Goal: Transaction & Acquisition: Subscribe to service/newsletter

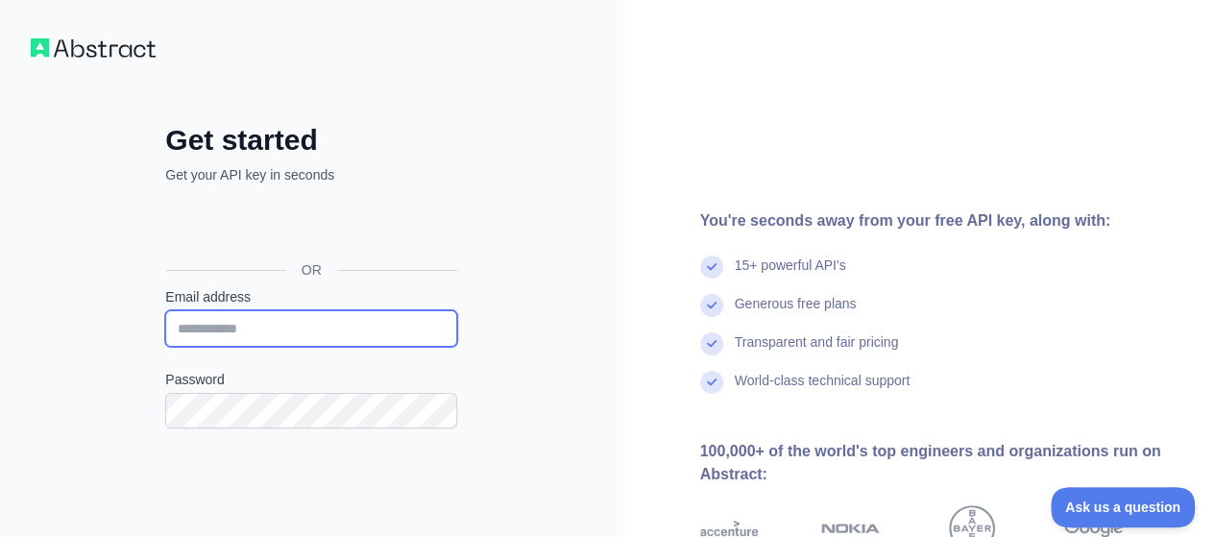
click at [254, 328] on input "Email address" at bounding box center [311, 328] width 292 height 37
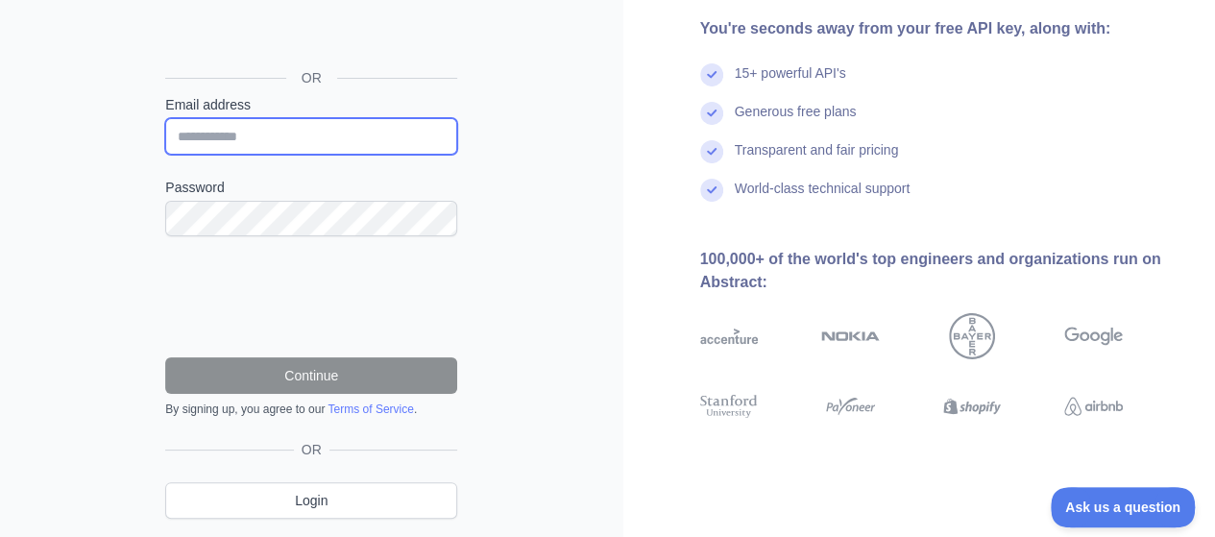
scroll to position [96, 0]
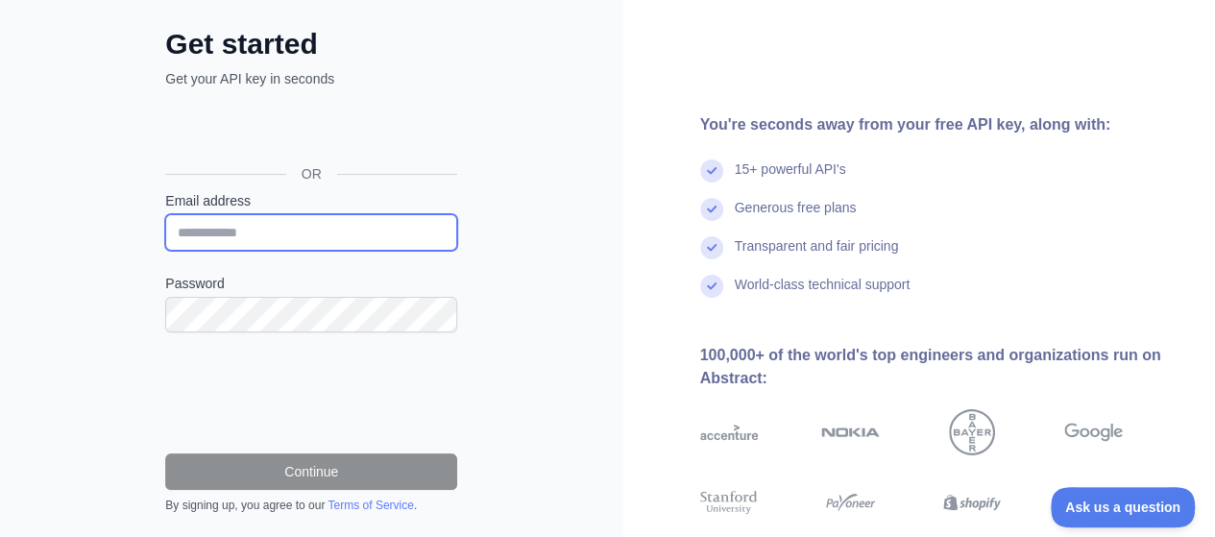
click at [238, 228] on input "Email address" at bounding box center [311, 232] width 292 height 37
type input "**********"
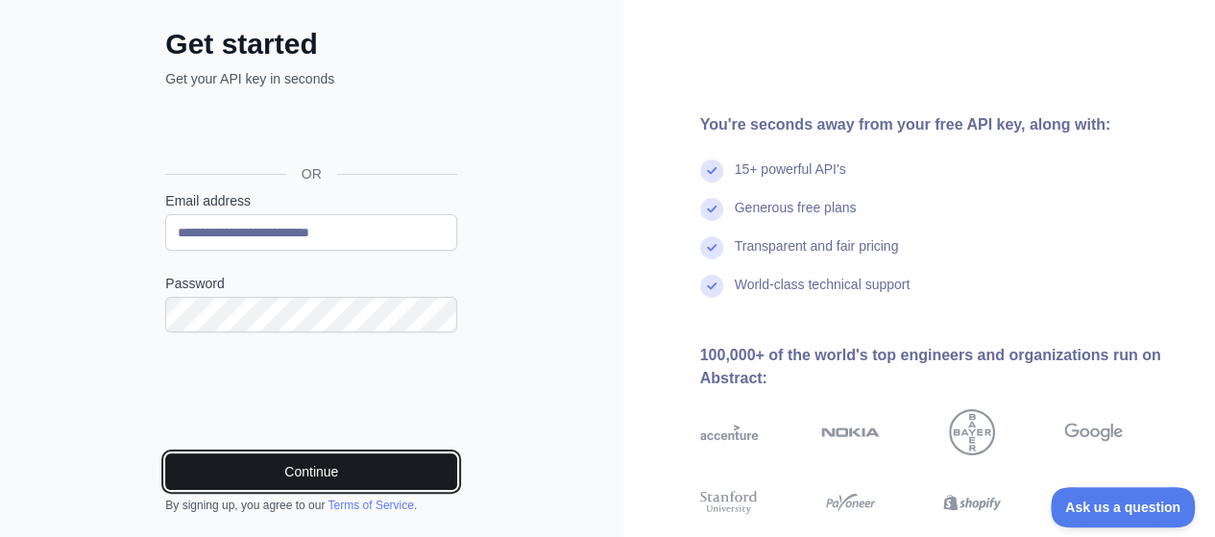
click at [344, 470] on button "Continue" at bounding box center [311, 471] width 292 height 37
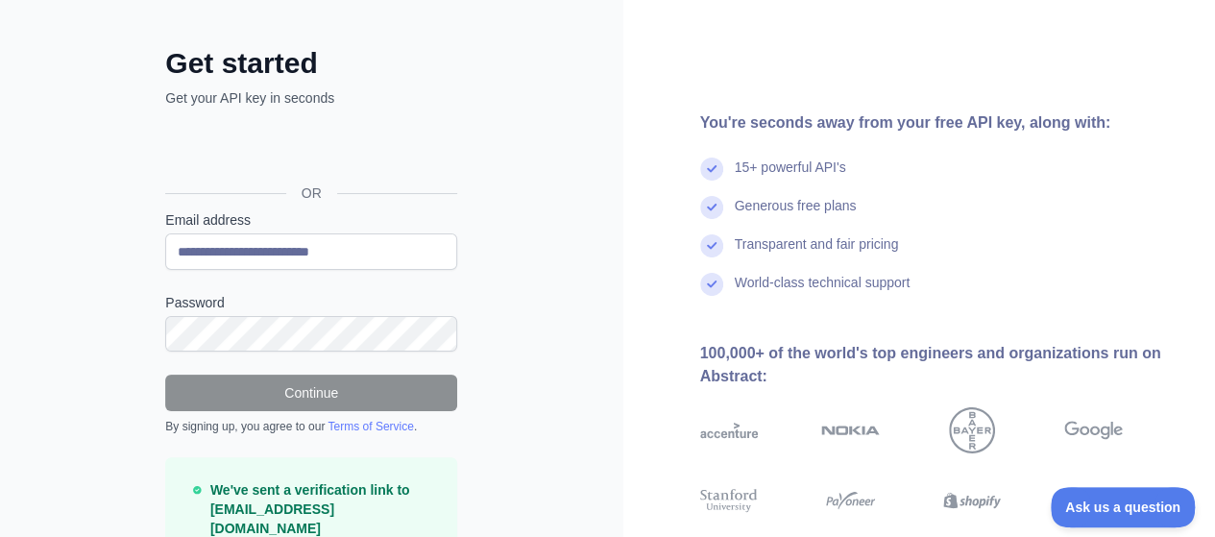
scroll to position [186, 0]
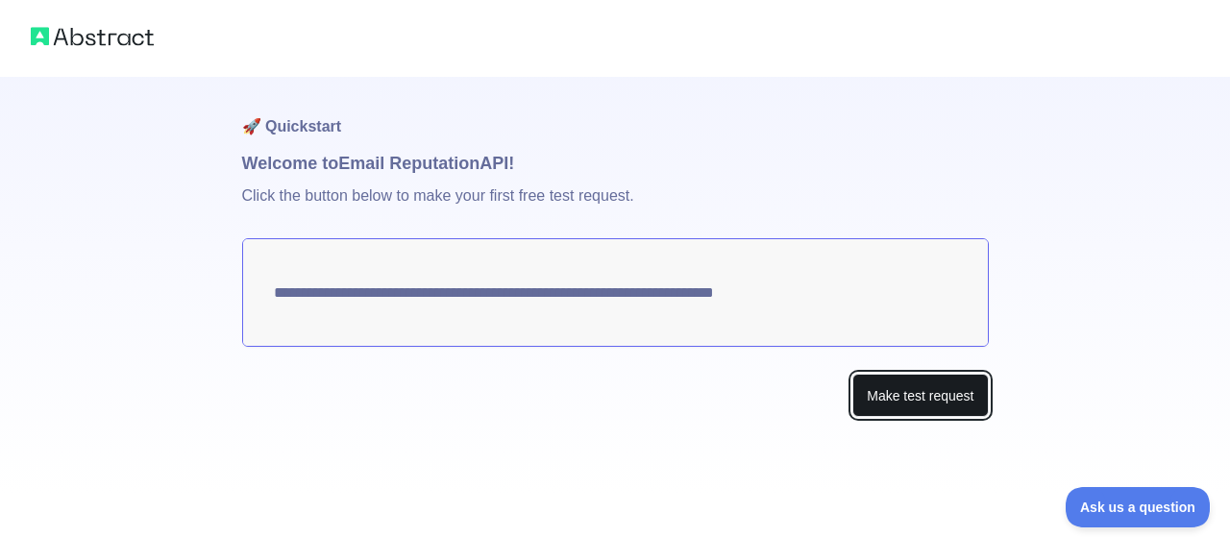
click at [906, 401] on button "Make test request" at bounding box center [919, 395] width 135 height 43
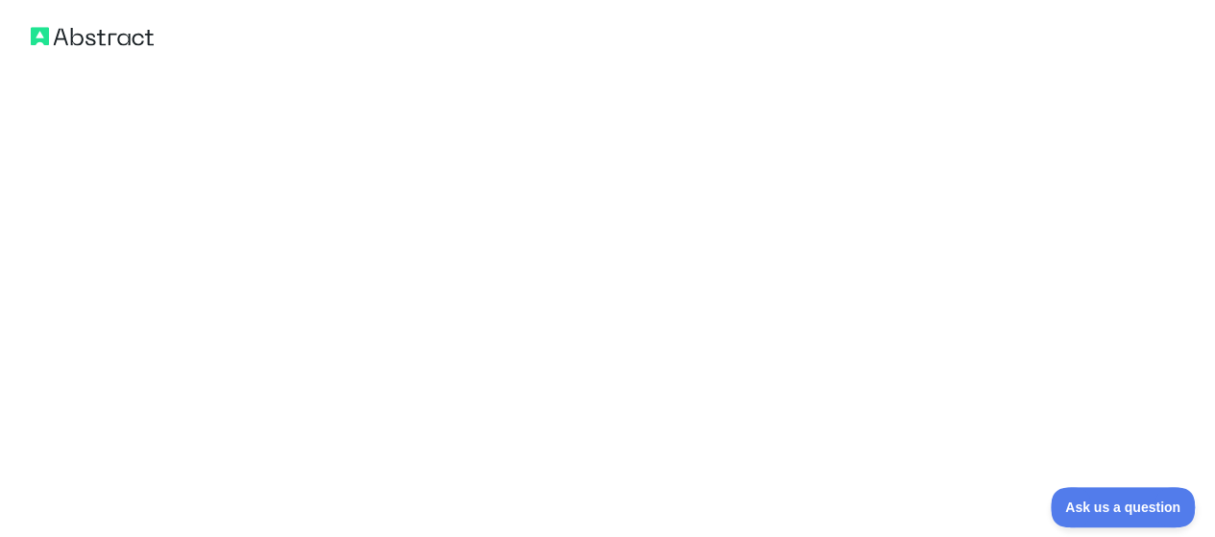
scroll to position [1267, 0]
drag, startPoint x: 260, startPoint y: 200, endPoint x: 517, endPoint y: 429, distance: 344.3
copy code "{ "email_address" : "rasel.digitalzync@gmail.com" , "email_deliverability" : { …"
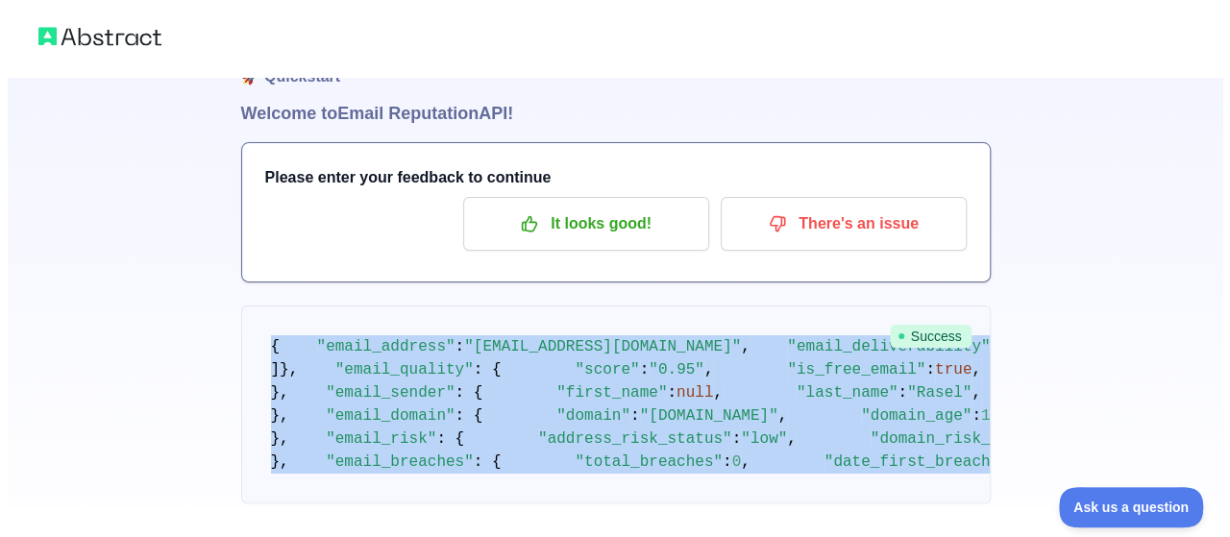
scroll to position [0, 0]
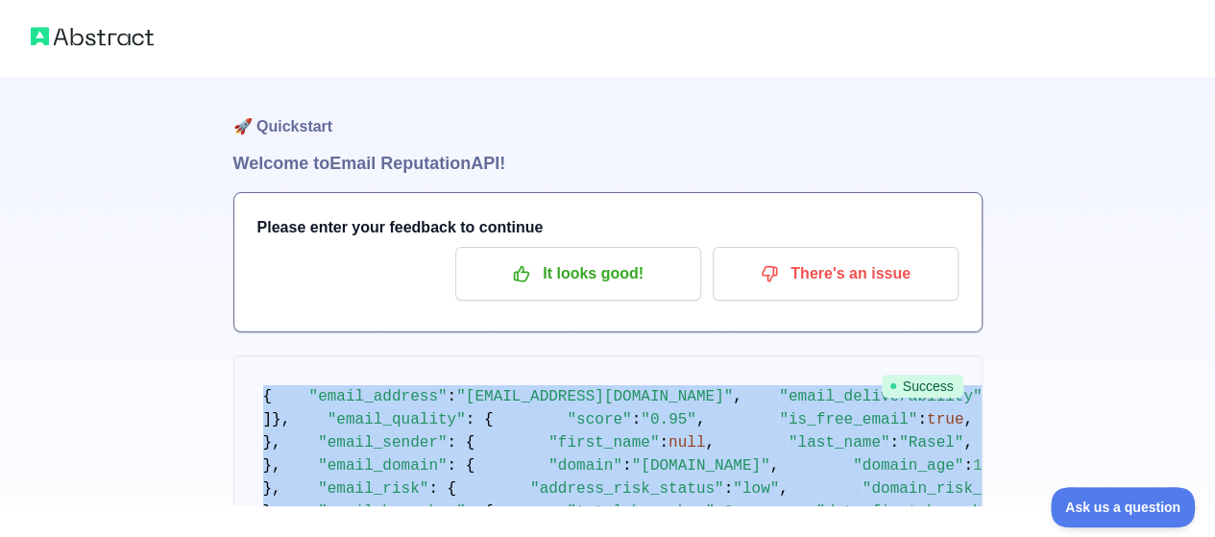
click at [128, 38] on img at bounding box center [92, 36] width 123 height 27
click at [119, 39] on img at bounding box center [92, 36] width 123 height 27
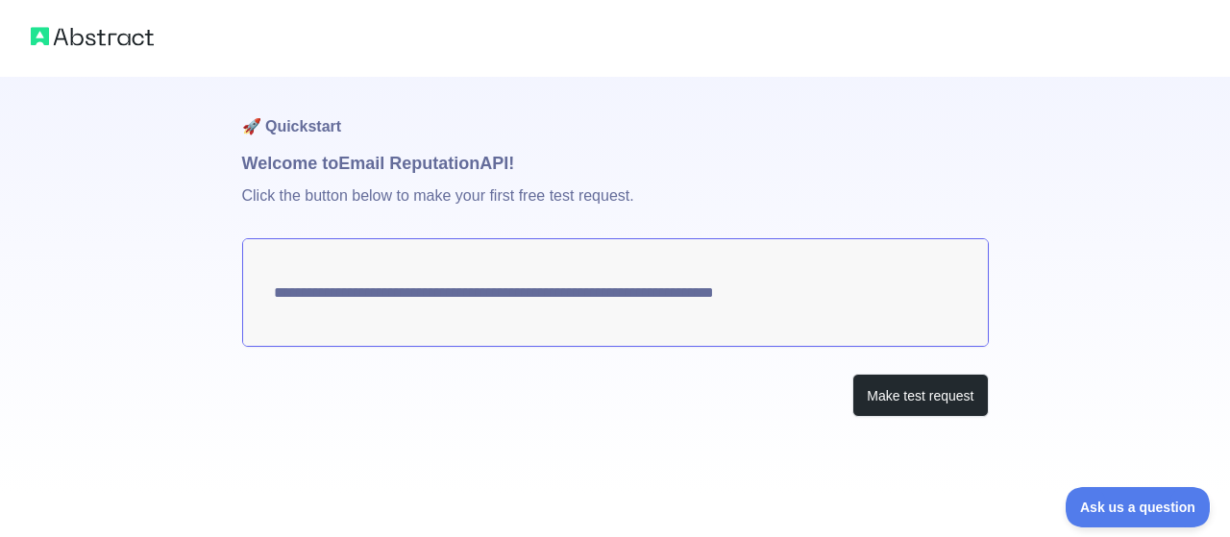
click at [107, 39] on img at bounding box center [92, 36] width 123 height 27
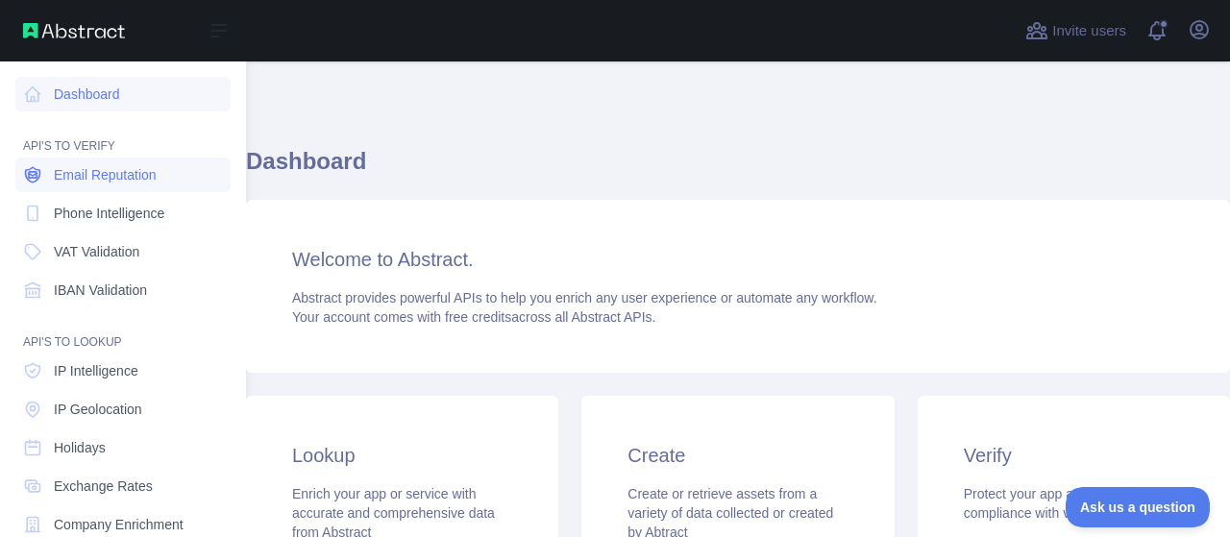
click at [137, 182] on span "Email Reputation" at bounding box center [105, 174] width 103 height 19
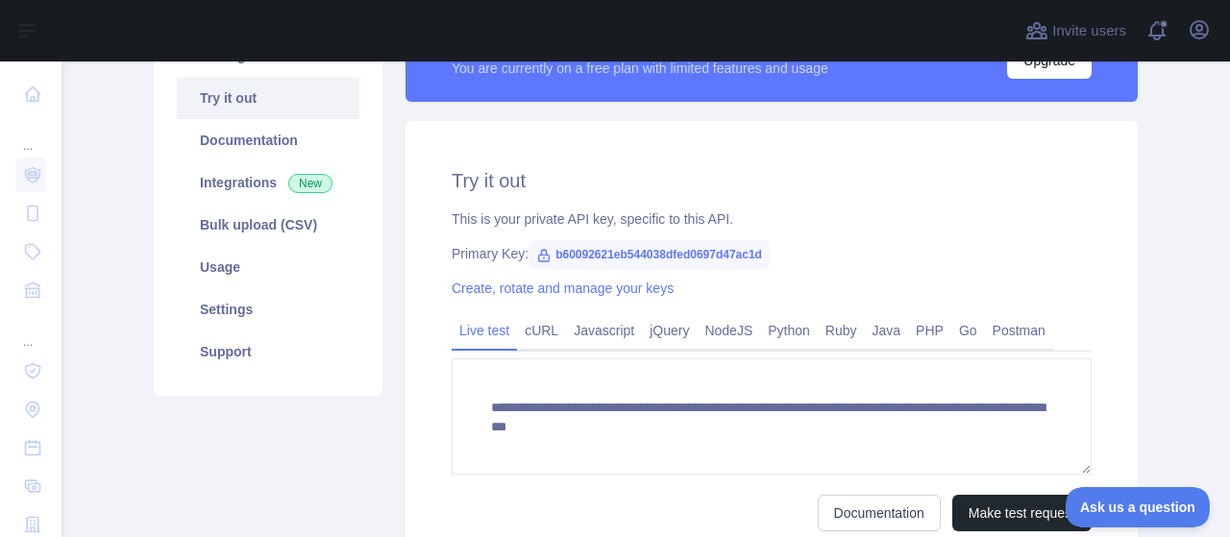
scroll to position [96, 0]
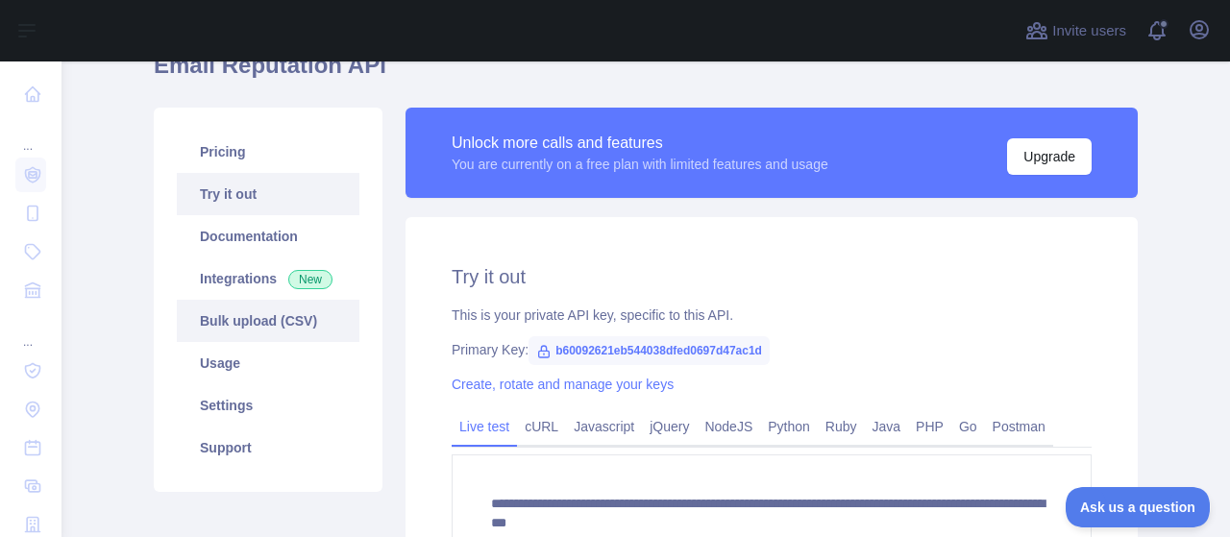
click at [302, 329] on link "Bulk upload (CSV)" at bounding box center [268, 321] width 183 height 42
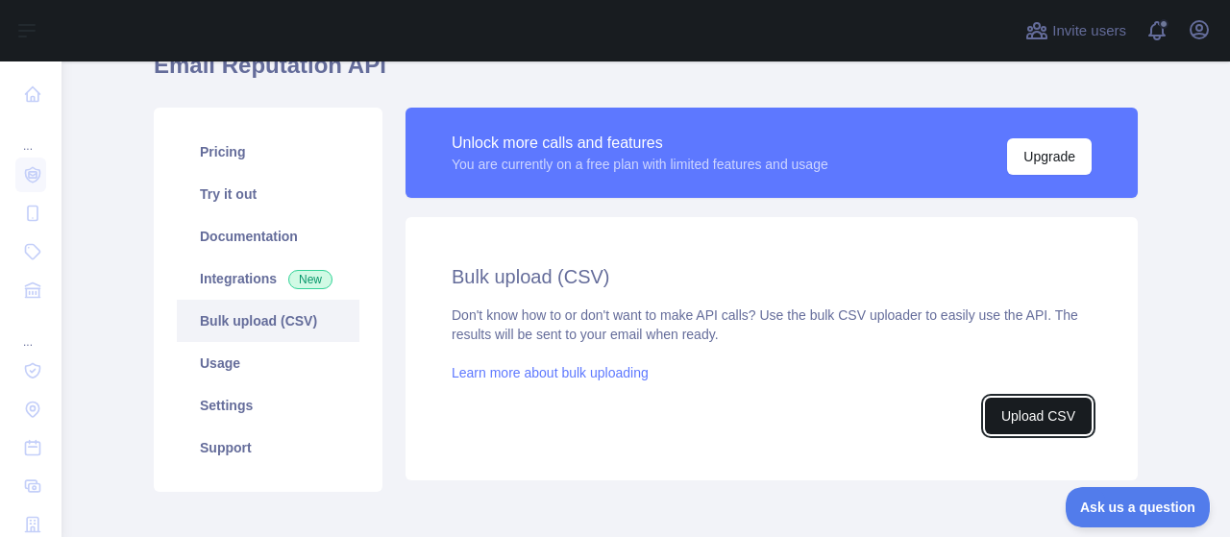
click at [995, 408] on button "Upload CSV" at bounding box center [1038, 416] width 107 height 37
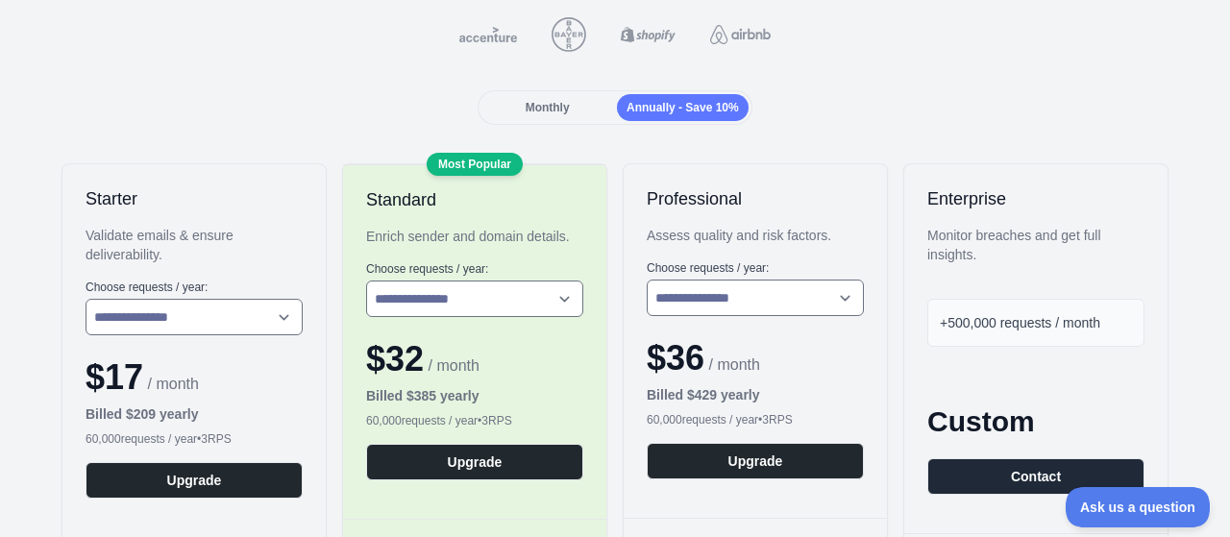
scroll to position [288, 0]
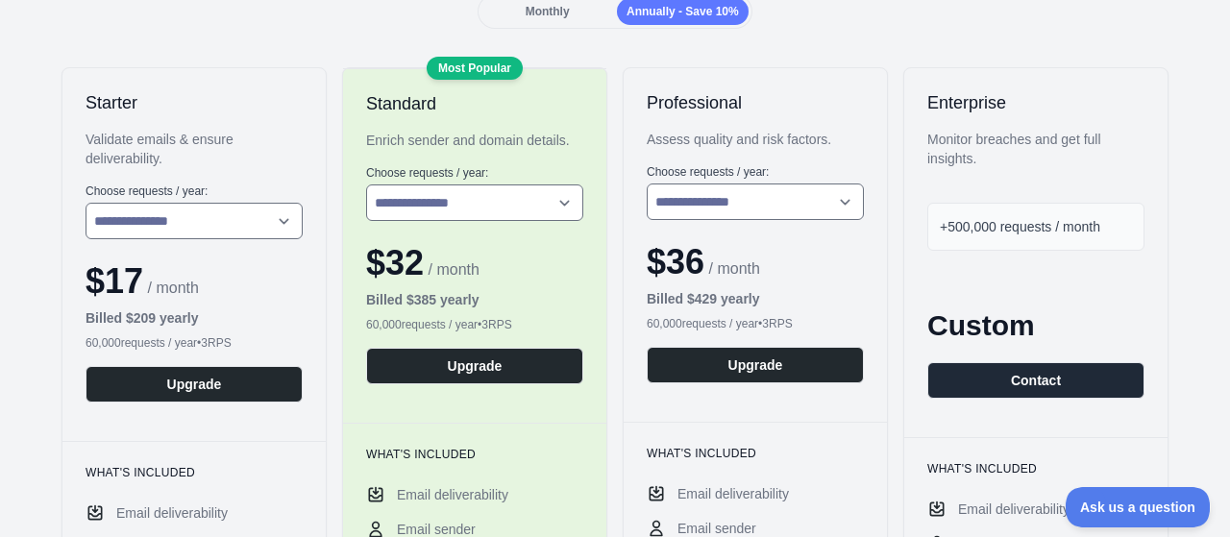
click at [165, 239] on div "**********" at bounding box center [193, 254] width 263 height 373
click at [190, 218] on select "**********" at bounding box center [194, 221] width 217 height 37
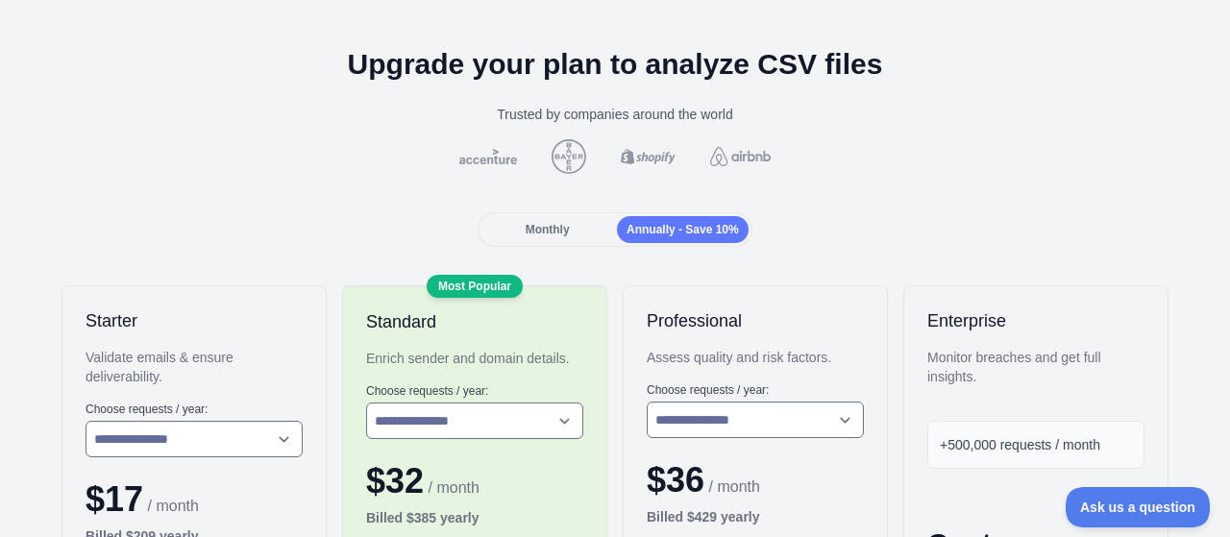
scroll to position [0, 0]
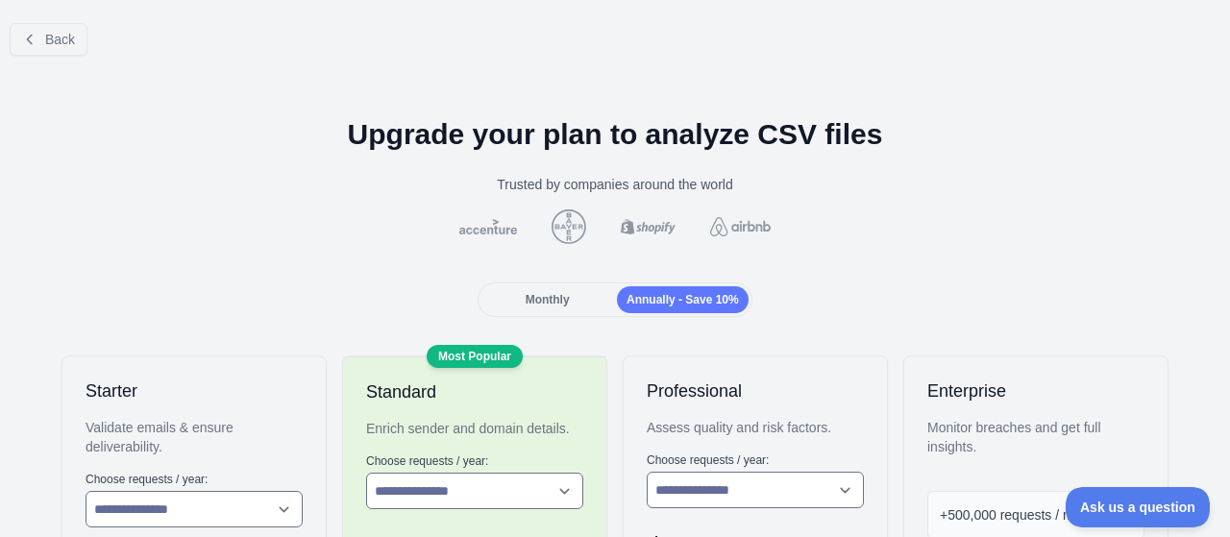
click at [562, 293] on span "Monthly" at bounding box center [548, 299] width 44 height 13
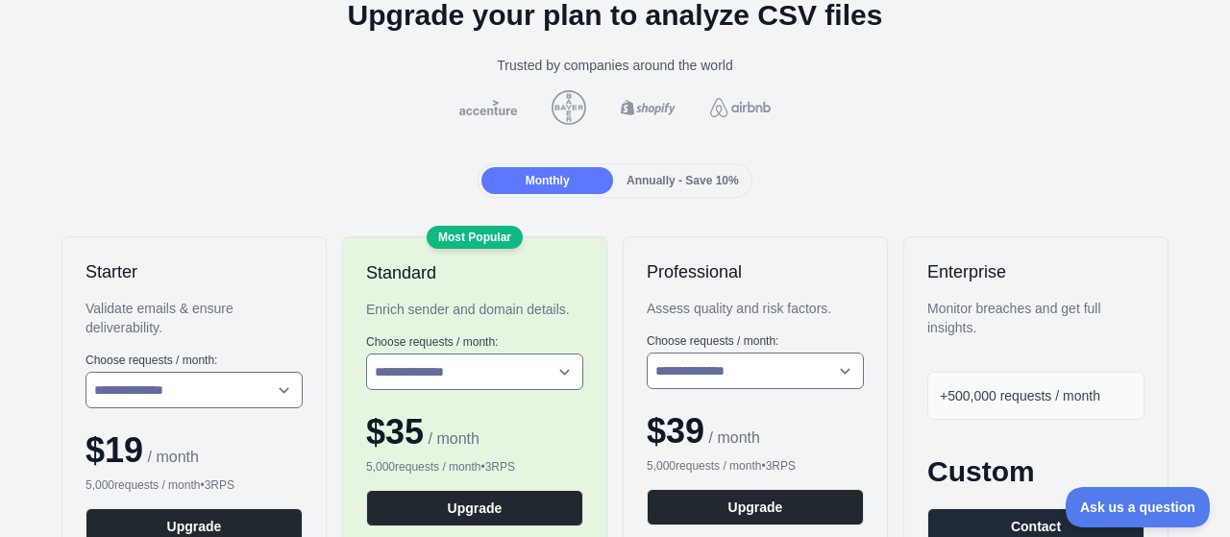
scroll to position [288, 0]
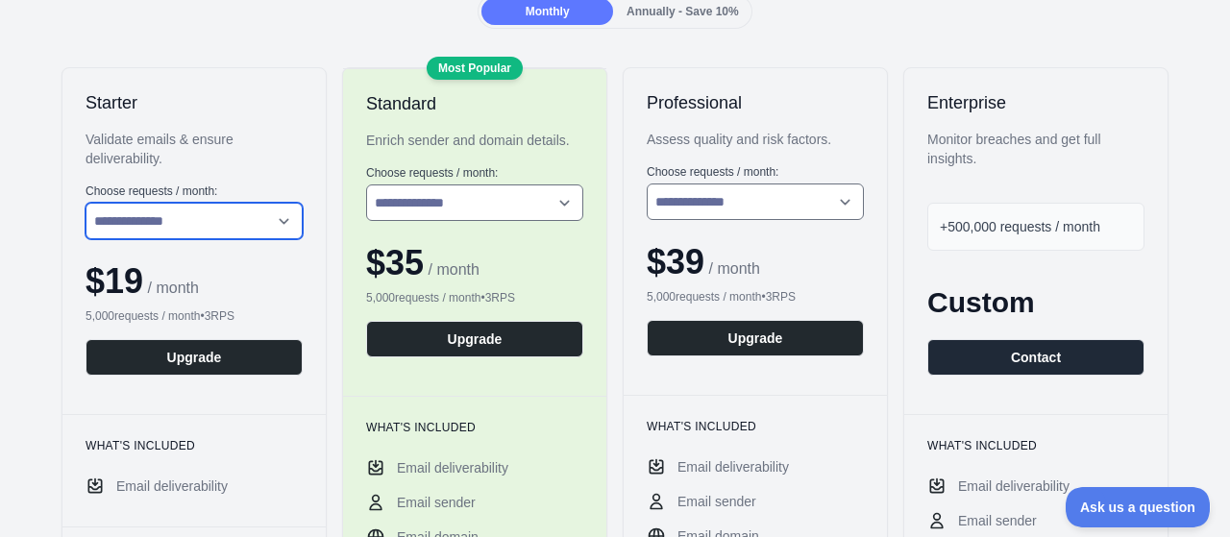
click at [204, 232] on select "**********" at bounding box center [194, 221] width 217 height 37
click at [221, 228] on select "**********" at bounding box center [194, 221] width 217 height 37
click at [236, 227] on select "**********" at bounding box center [194, 221] width 217 height 37
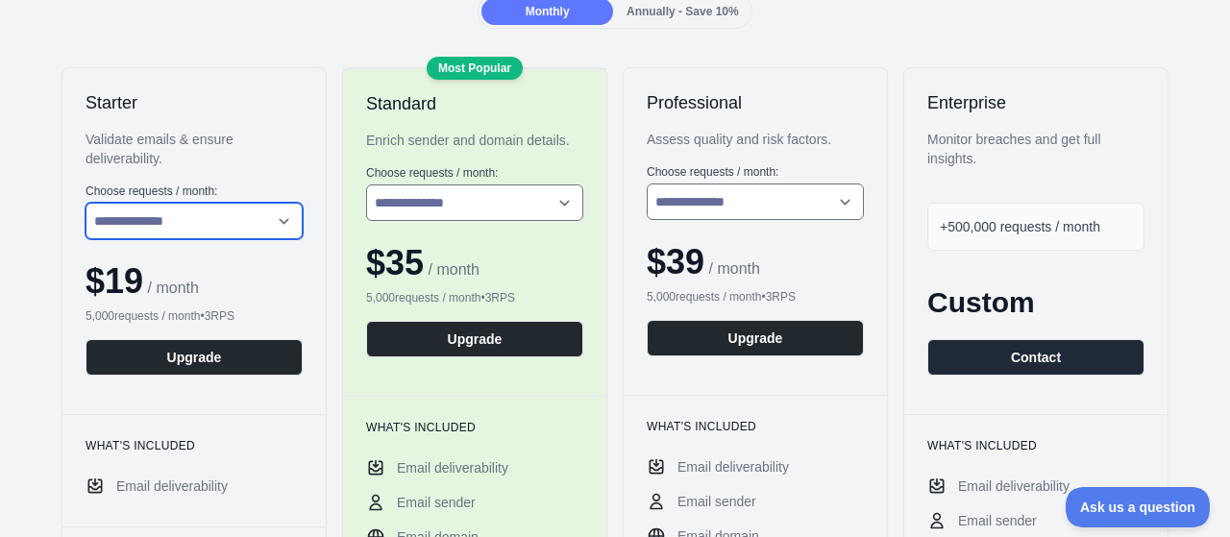
click at [86, 203] on select "**********" at bounding box center [194, 221] width 217 height 37
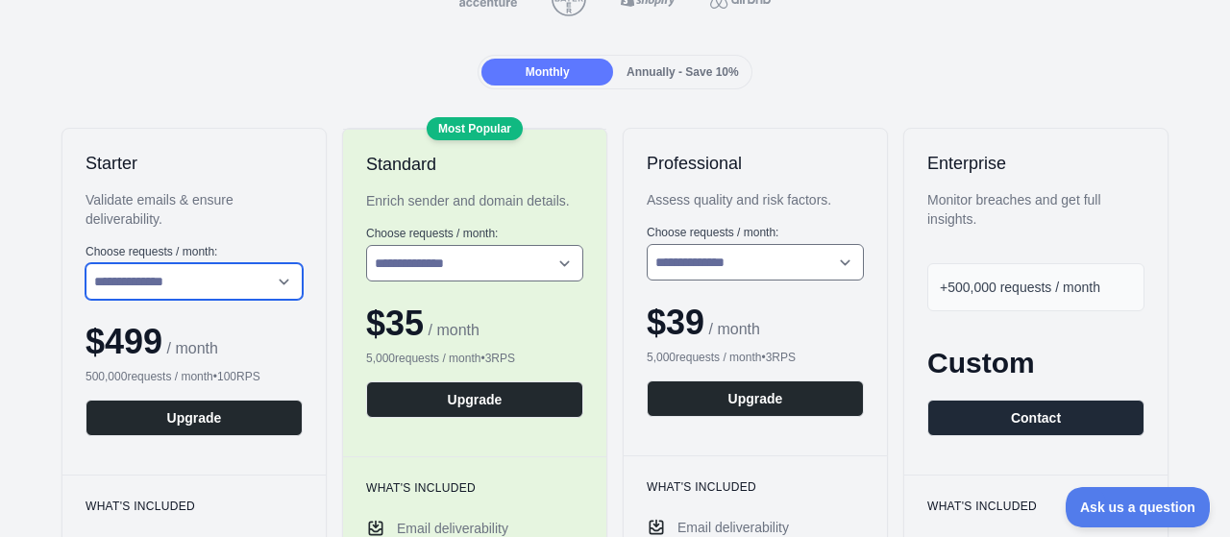
scroll to position [192, 0]
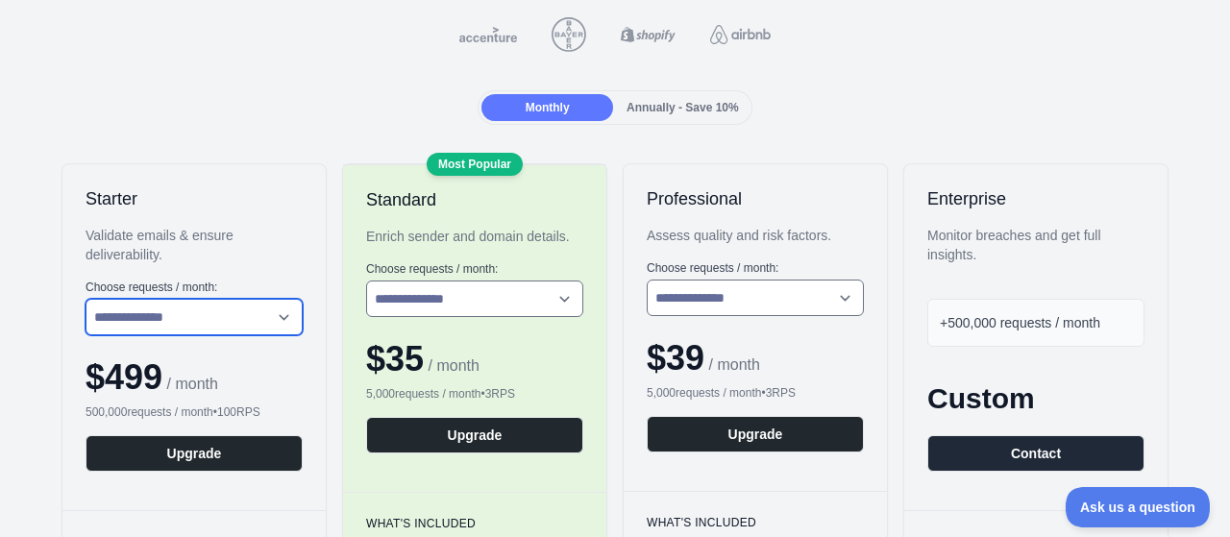
click at [261, 318] on select "**********" at bounding box center [194, 317] width 217 height 37
select select "*"
click at [86, 299] on select "**********" at bounding box center [194, 317] width 217 height 37
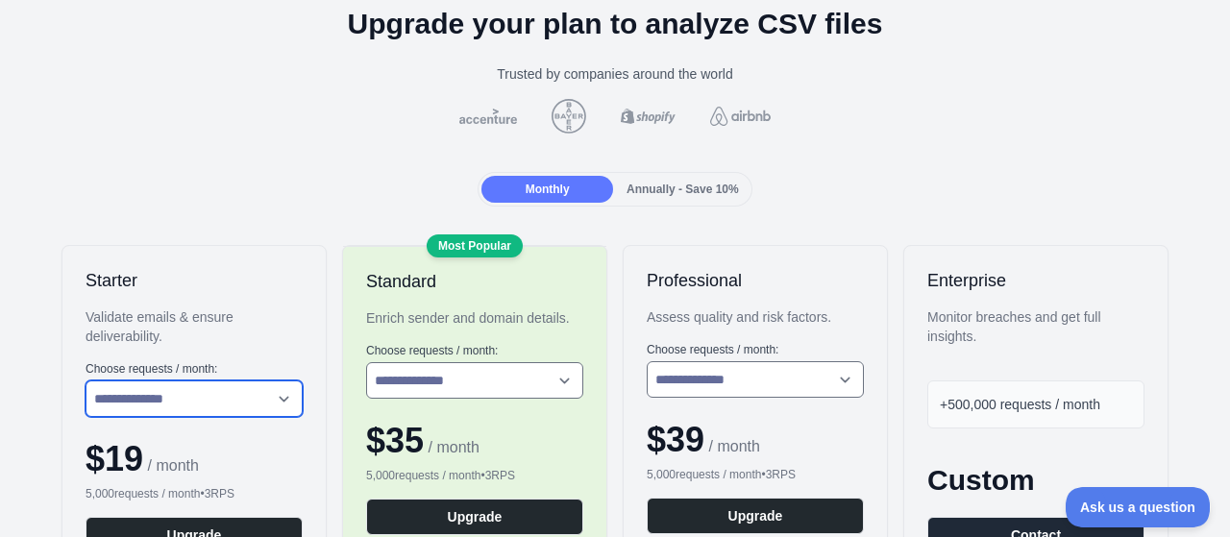
scroll to position [0, 0]
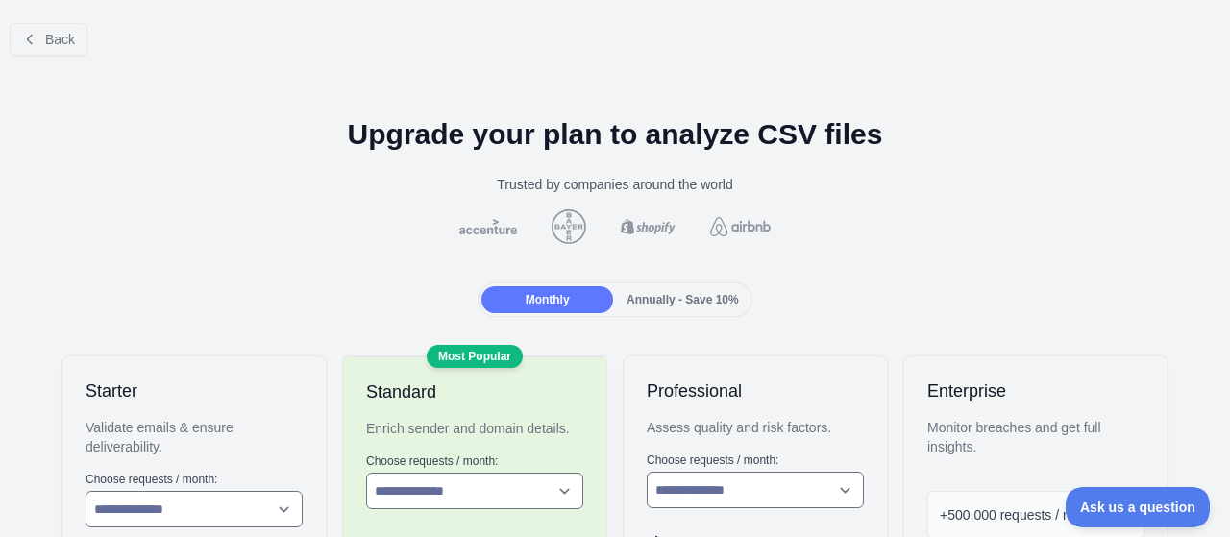
click at [656, 290] on div "Annually - Save 10%" at bounding box center [683, 299] width 132 height 27
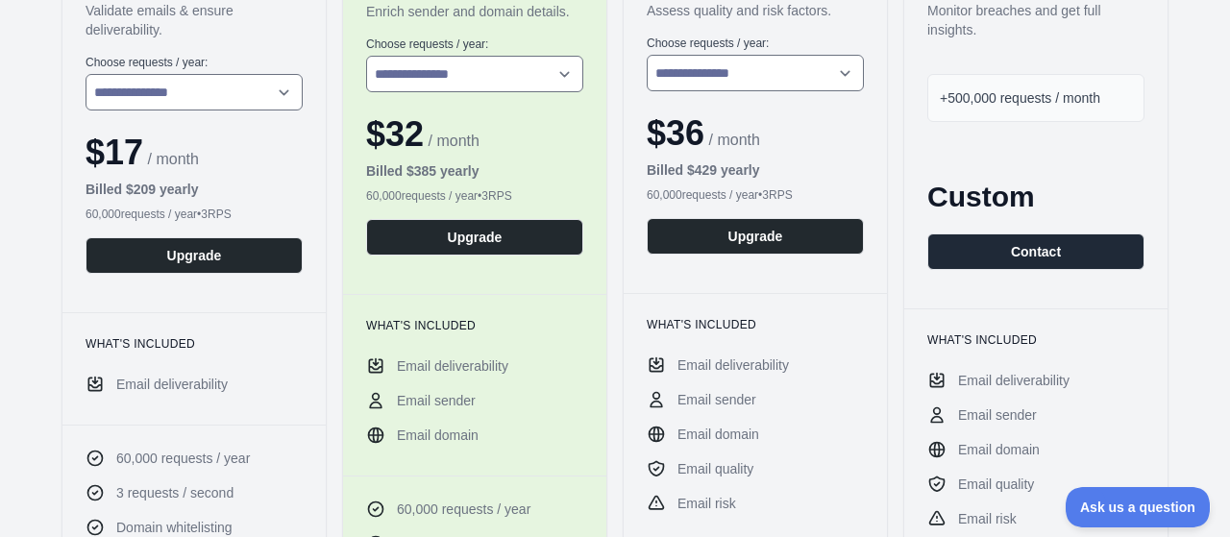
scroll to position [384, 0]
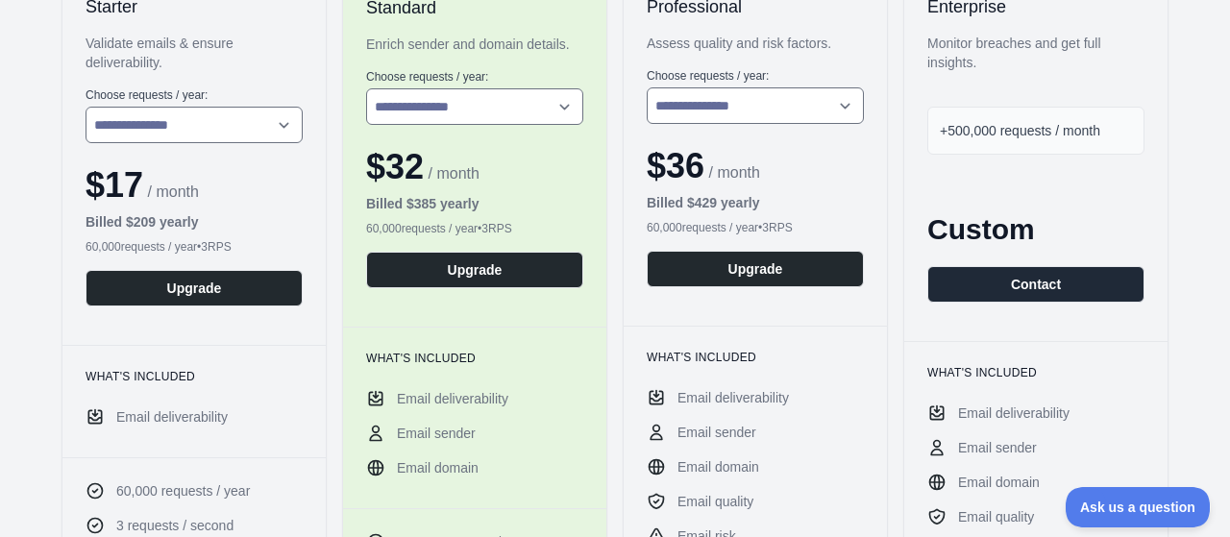
click at [991, 136] on span "+500,000 requests / month" at bounding box center [1020, 130] width 160 height 15
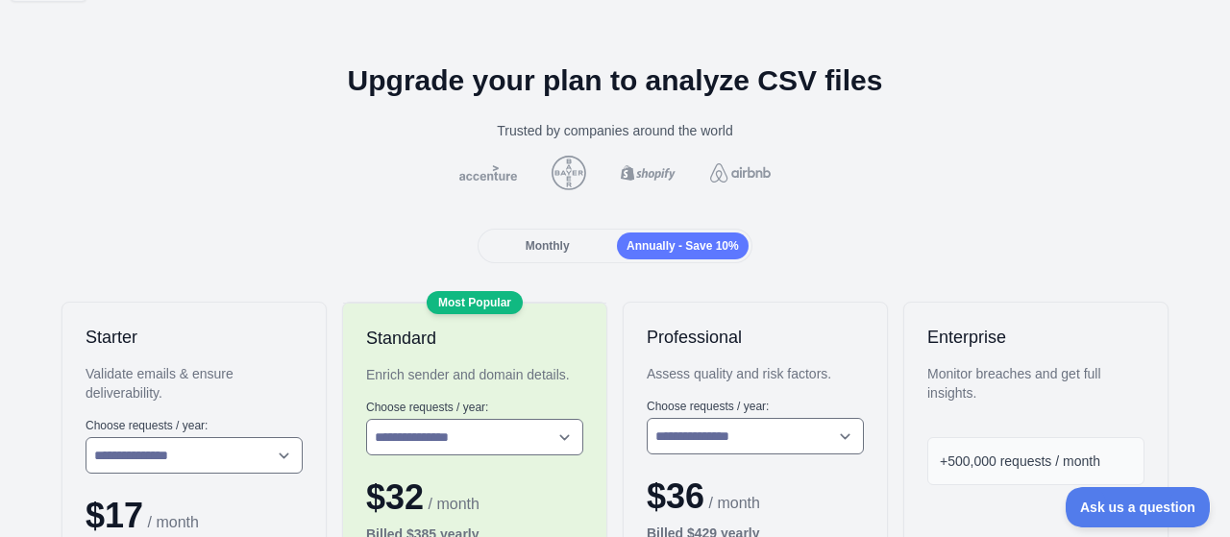
scroll to position [0, 0]
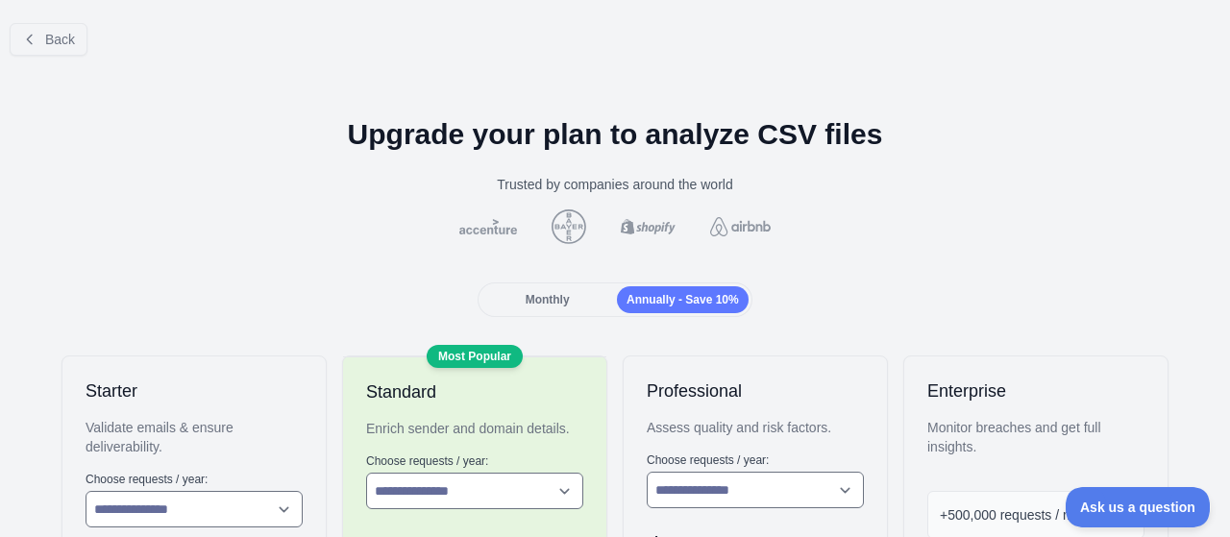
click at [557, 297] on span "Monthly" at bounding box center [548, 299] width 44 height 13
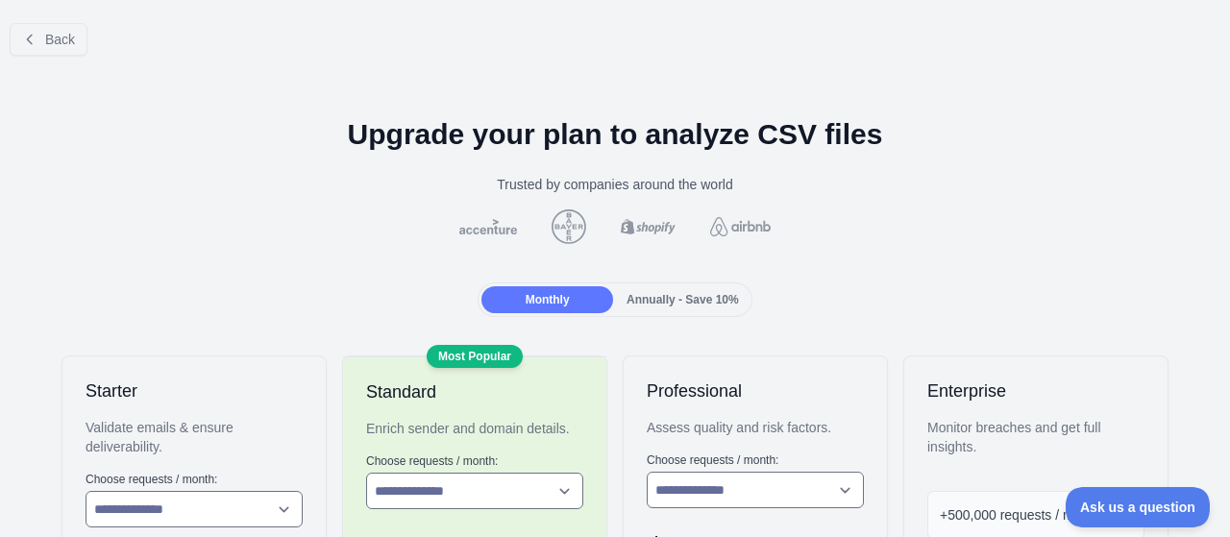
scroll to position [192, 0]
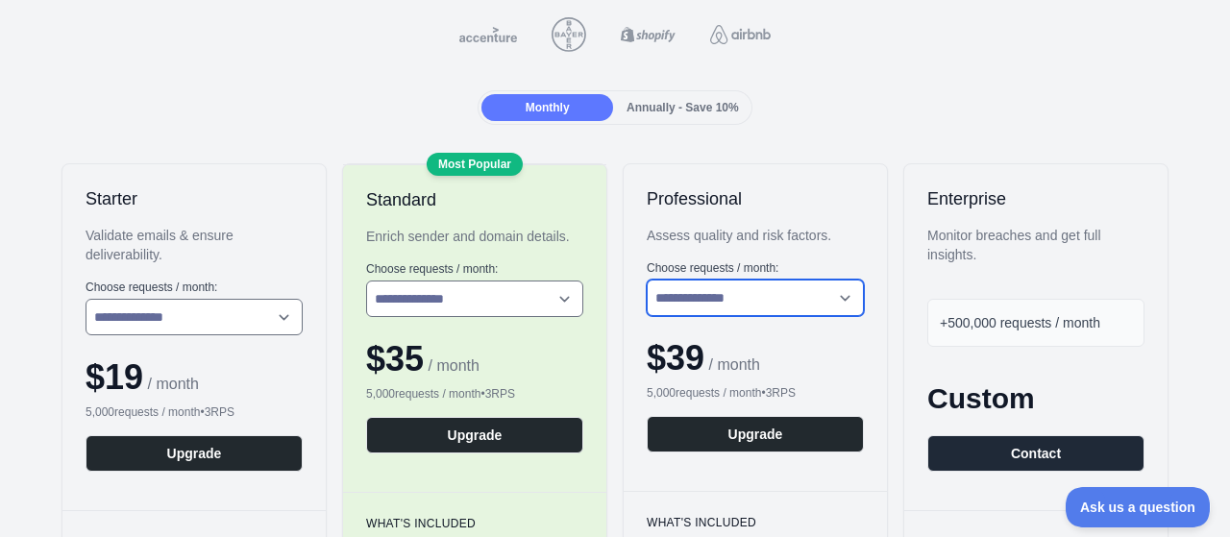
click at [722, 306] on select "**********" at bounding box center [755, 298] width 217 height 37
click at [731, 294] on select "**********" at bounding box center [755, 298] width 217 height 37
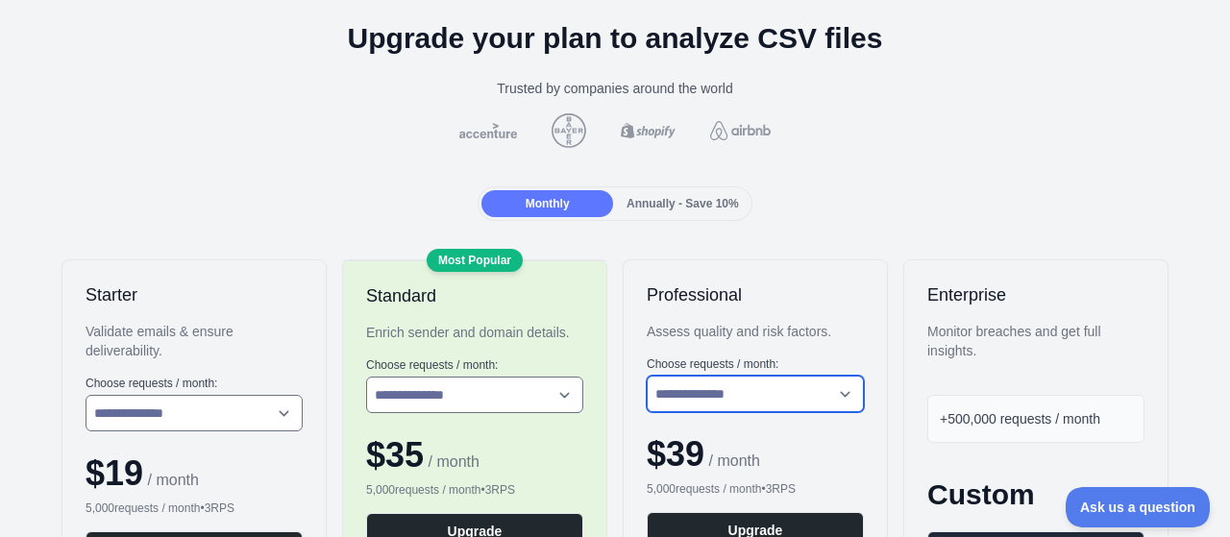
scroll to position [0, 0]
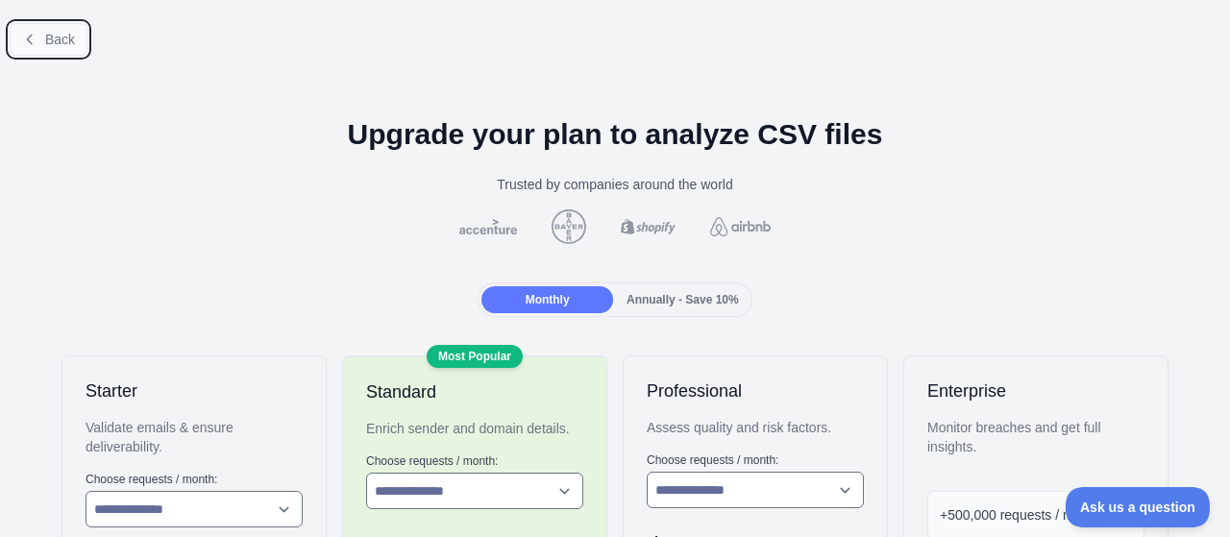
click at [82, 37] on button "Back" at bounding box center [49, 39] width 78 height 33
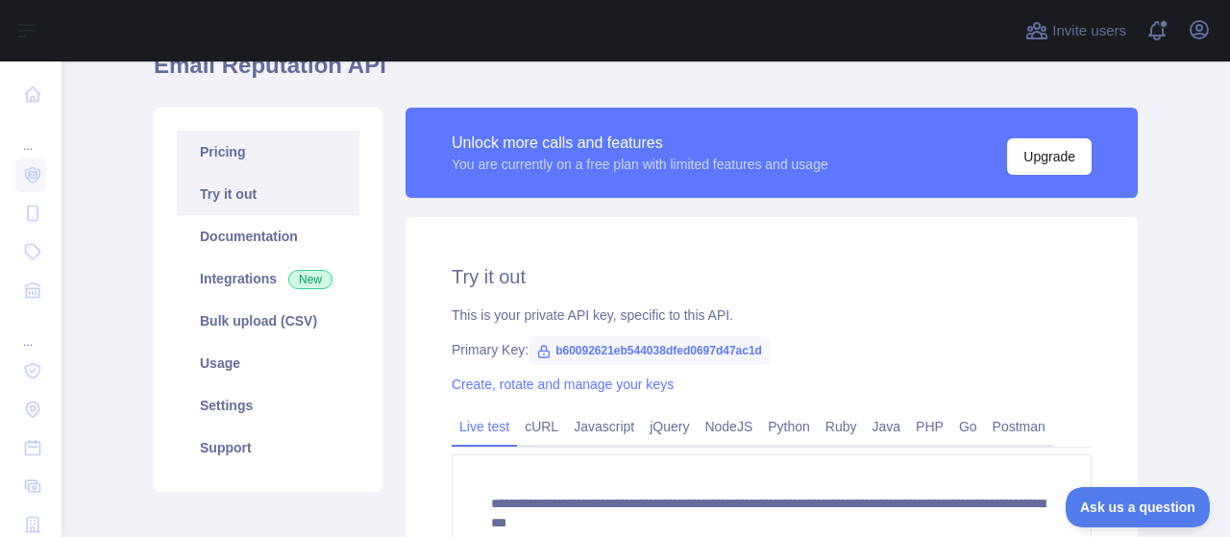
click at [230, 151] on link "Pricing" at bounding box center [268, 152] width 183 height 42
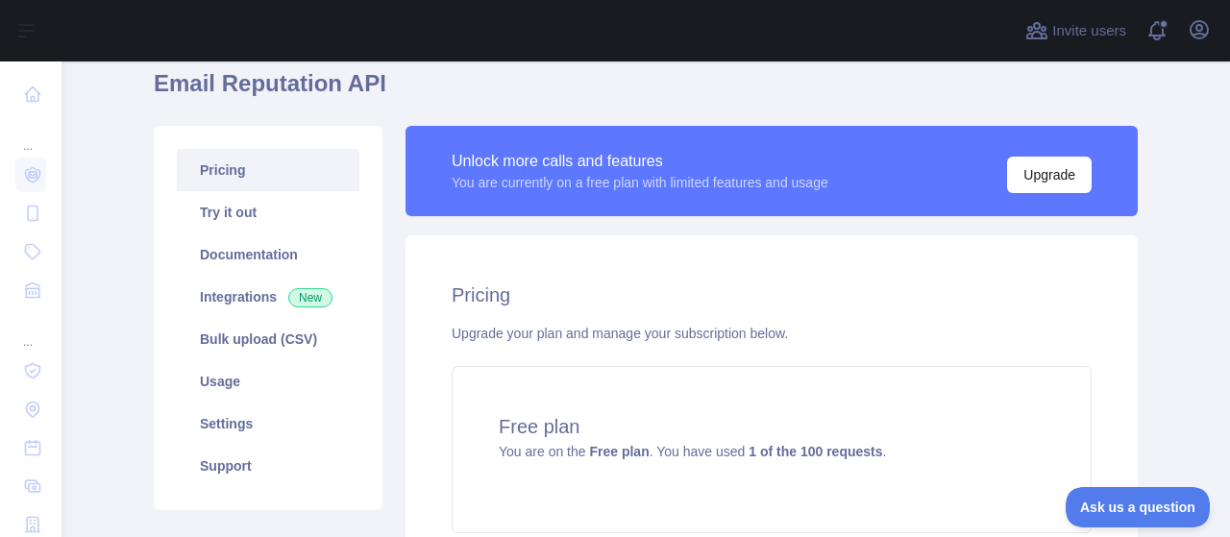
scroll to position [77, 0]
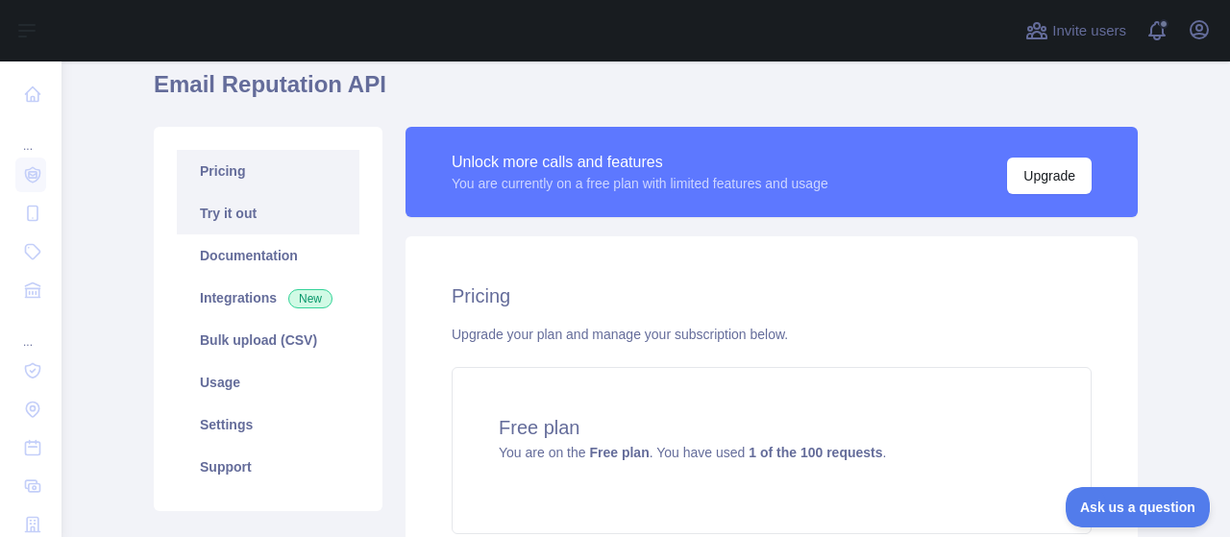
click at [260, 208] on link "Try it out" at bounding box center [268, 213] width 183 height 42
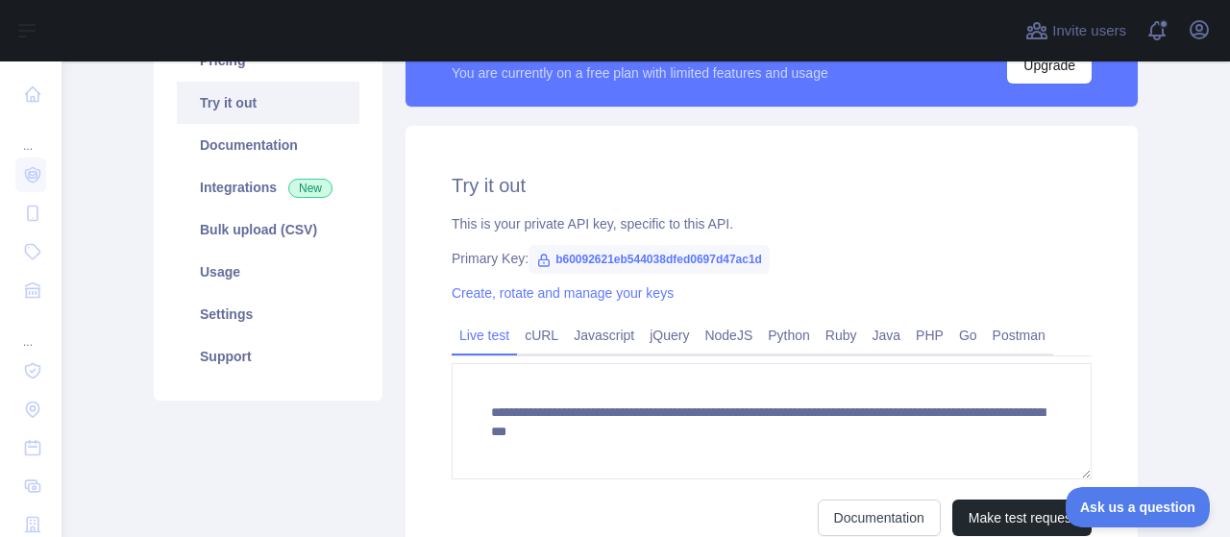
scroll to position [77, 0]
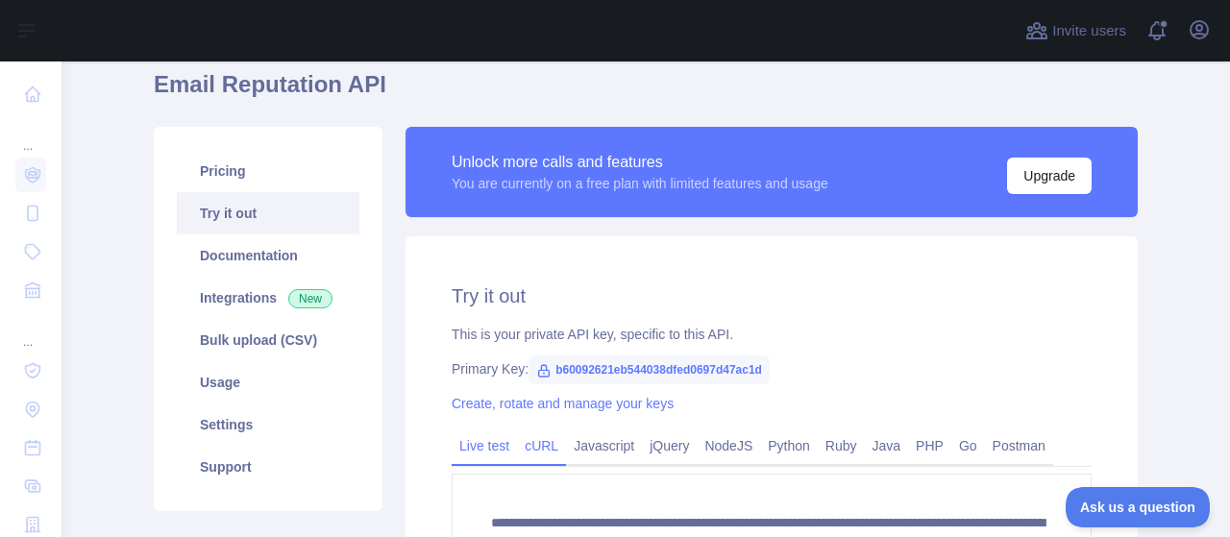
click at [532, 452] on link "cURL" at bounding box center [541, 445] width 49 height 31
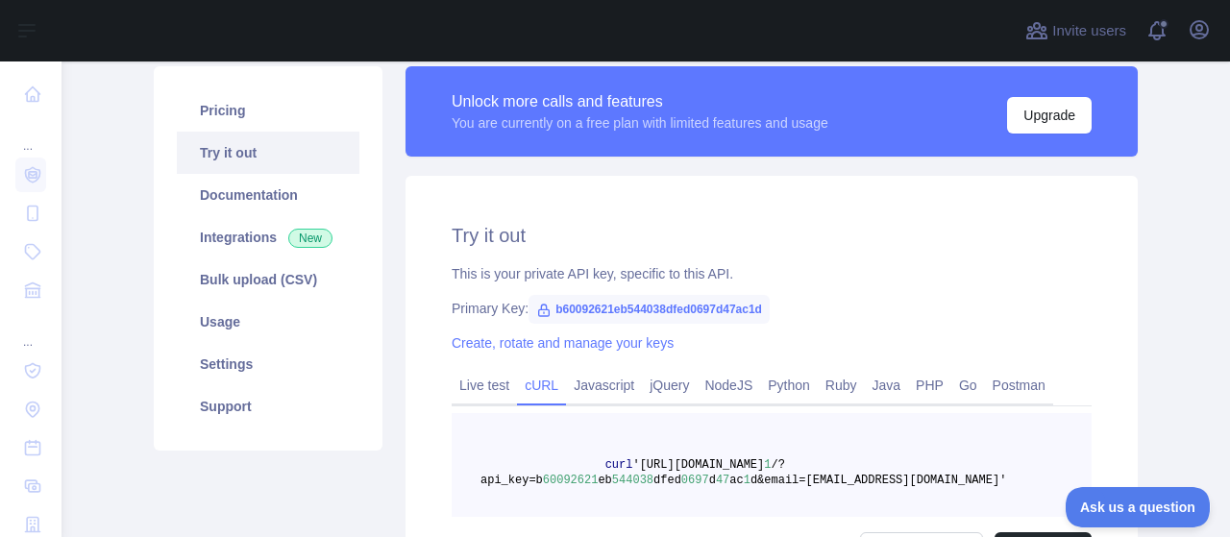
scroll to position [173, 0]
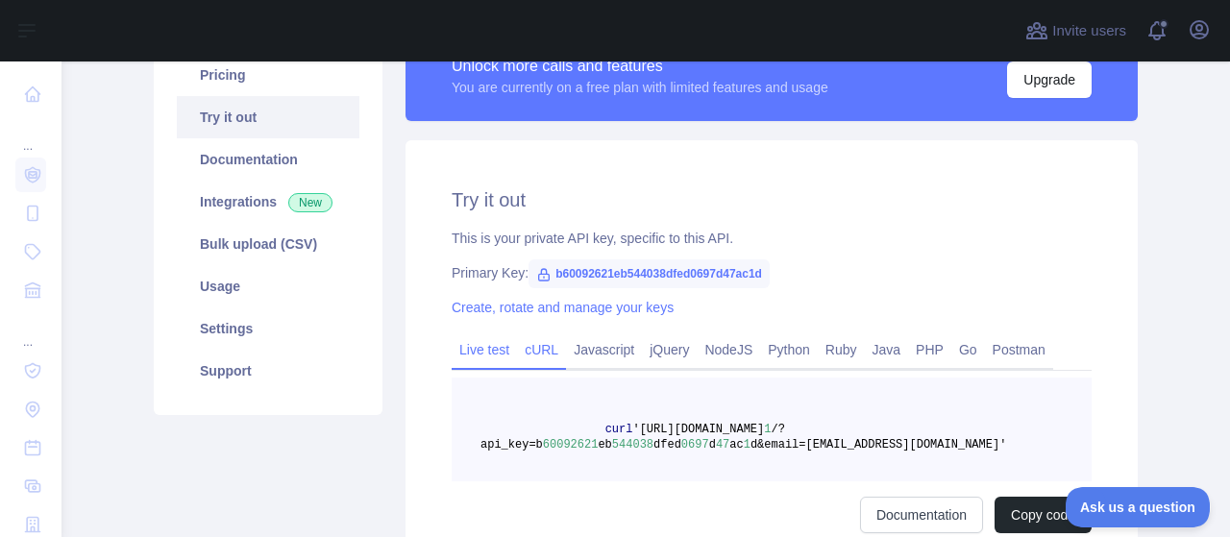
click at [477, 356] on link "Live test" at bounding box center [484, 349] width 65 height 31
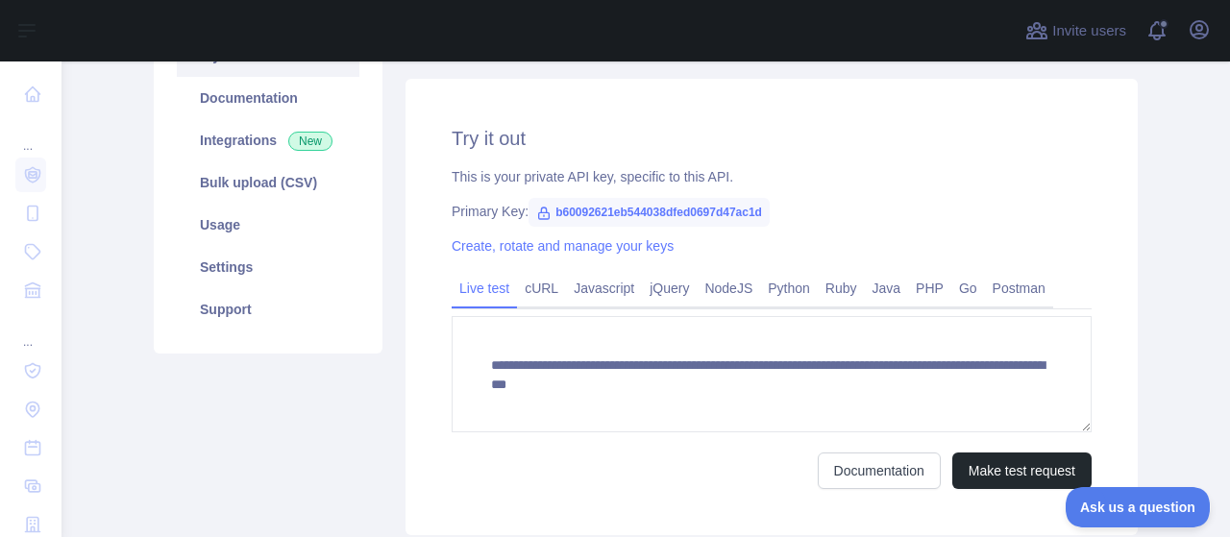
scroll to position [269, 0]
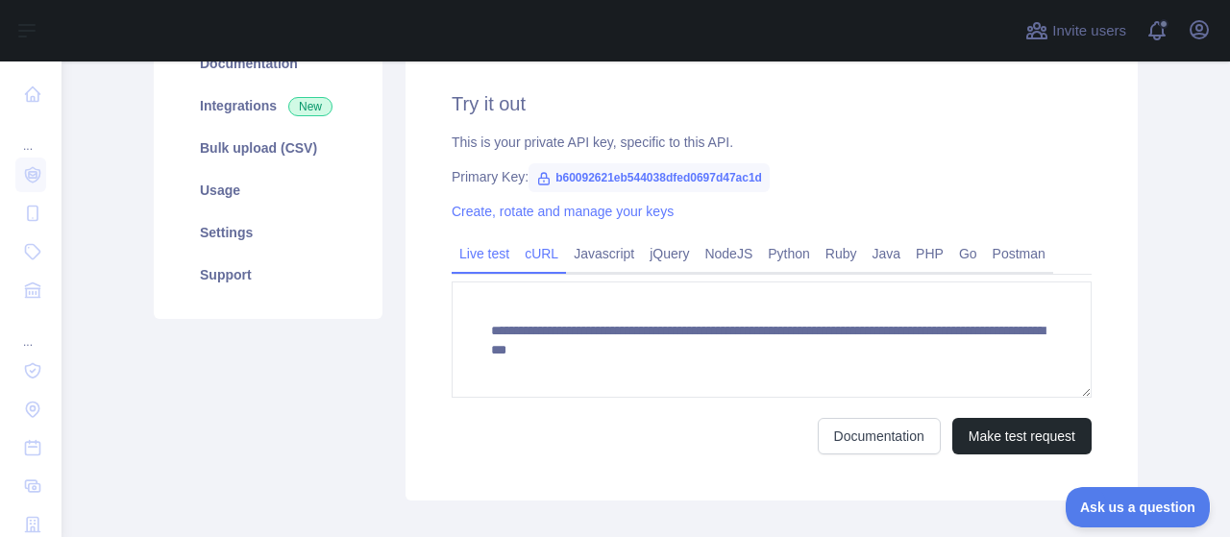
click at [538, 255] on link "cURL" at bounding box center [541, 253] width 49 height 31
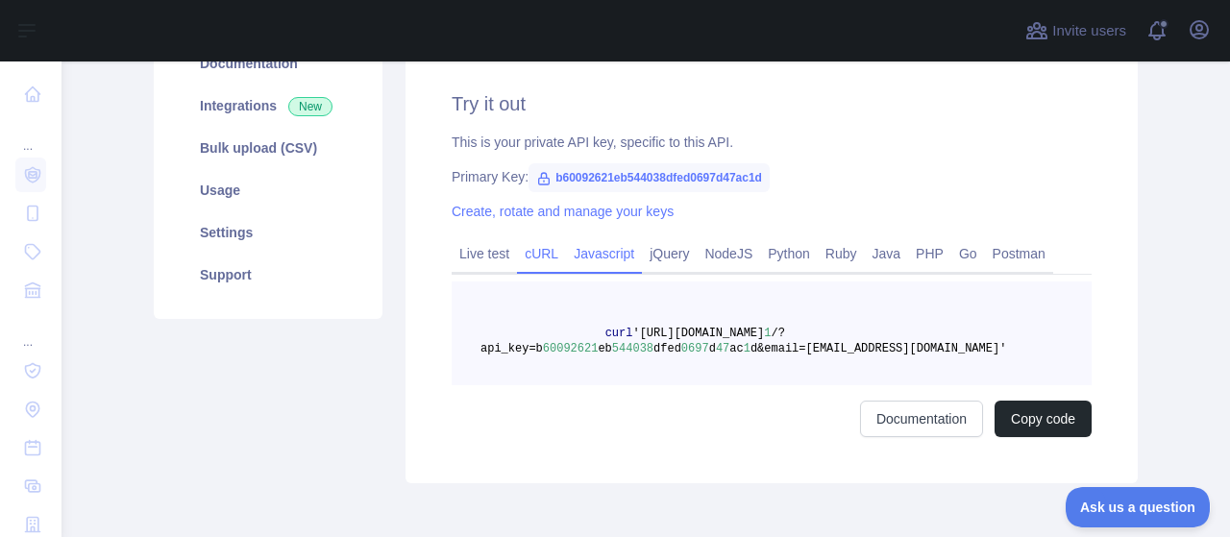
click at [611, 255] on link "Javascript" at bounding box center [604, 253] width 76 height 31
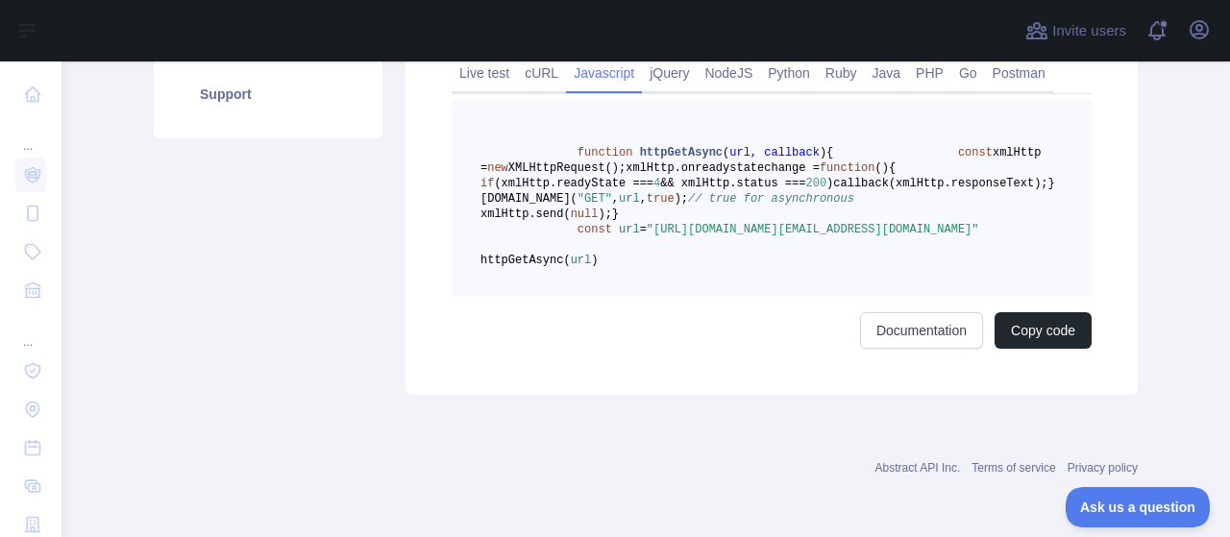
scroll to position [173, 0]
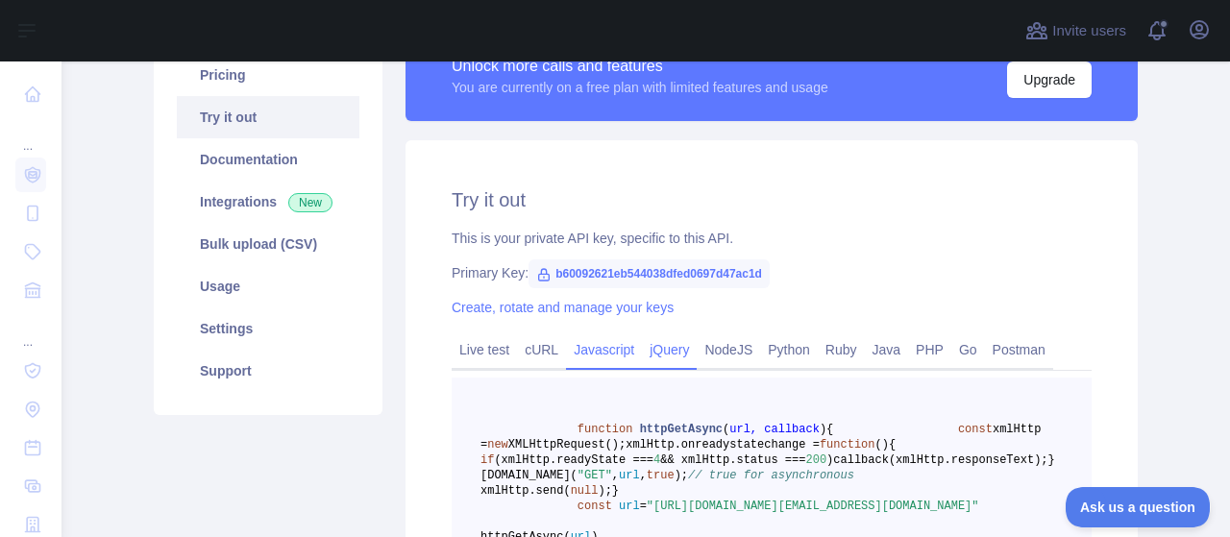
click at [659, 353] on link "jQuery" at bounding box center [669, 349] width 55 height 31
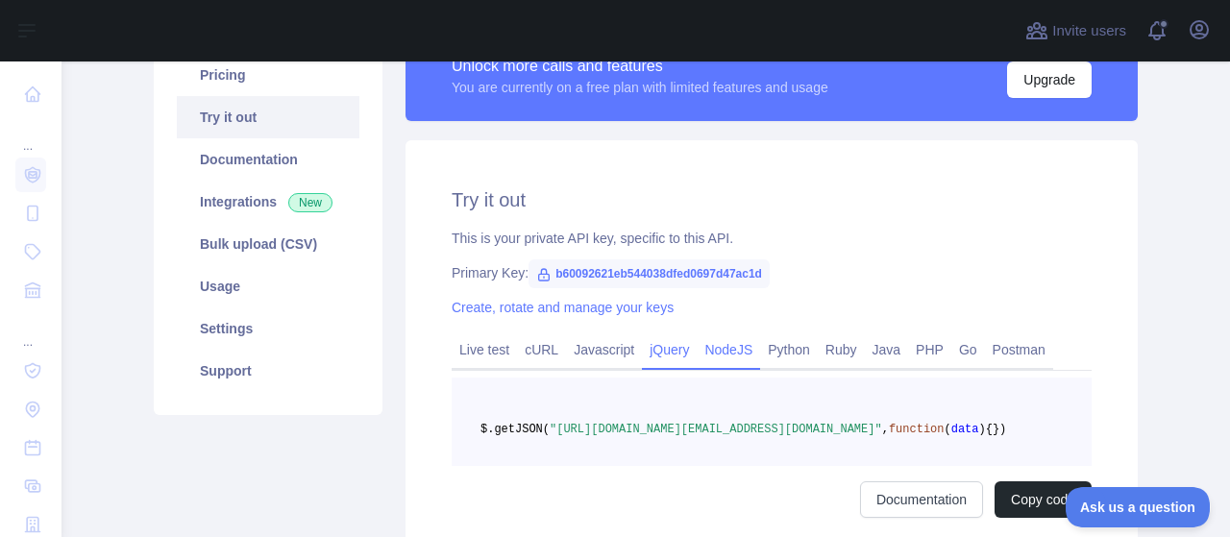
click at [705, 353] on link "NodeJS" at bounding box center [728, 349] width 63 height 31
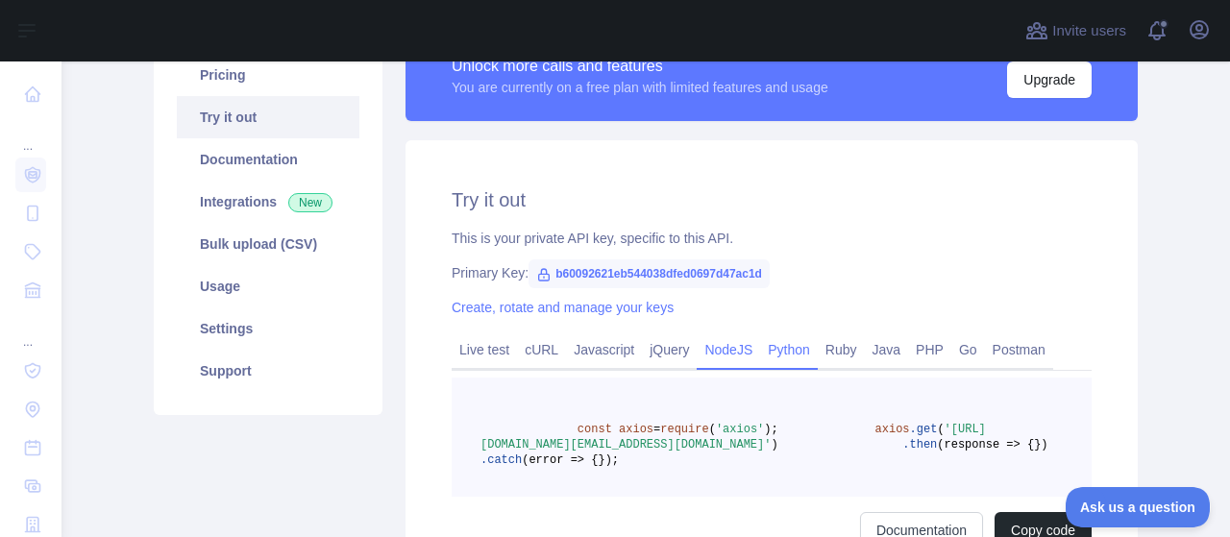
click at [770, 353] on link "Python" at bounding box center [789, 349] width 58 height 31
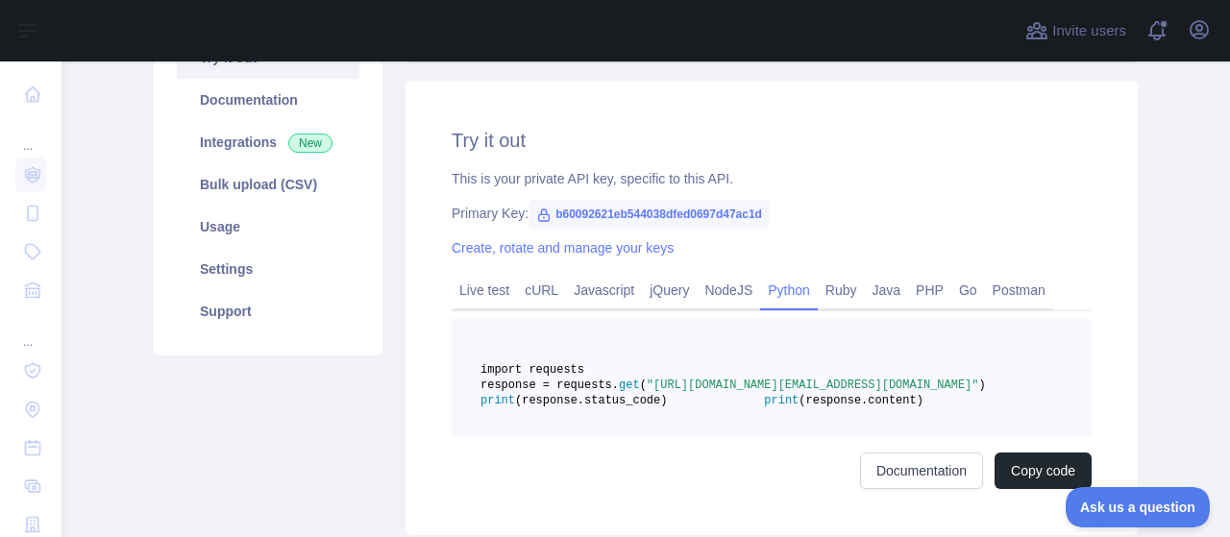
scroll to position [269, 0]
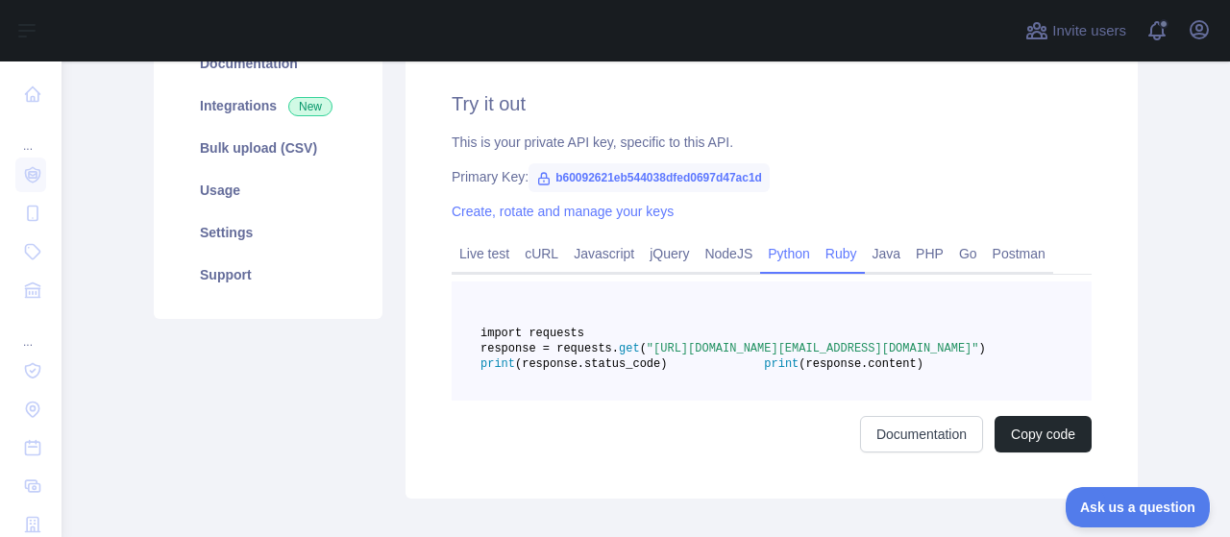
click at [818, 256] on link "Ruby" at bounding box center [841, 253] width 47 height 31
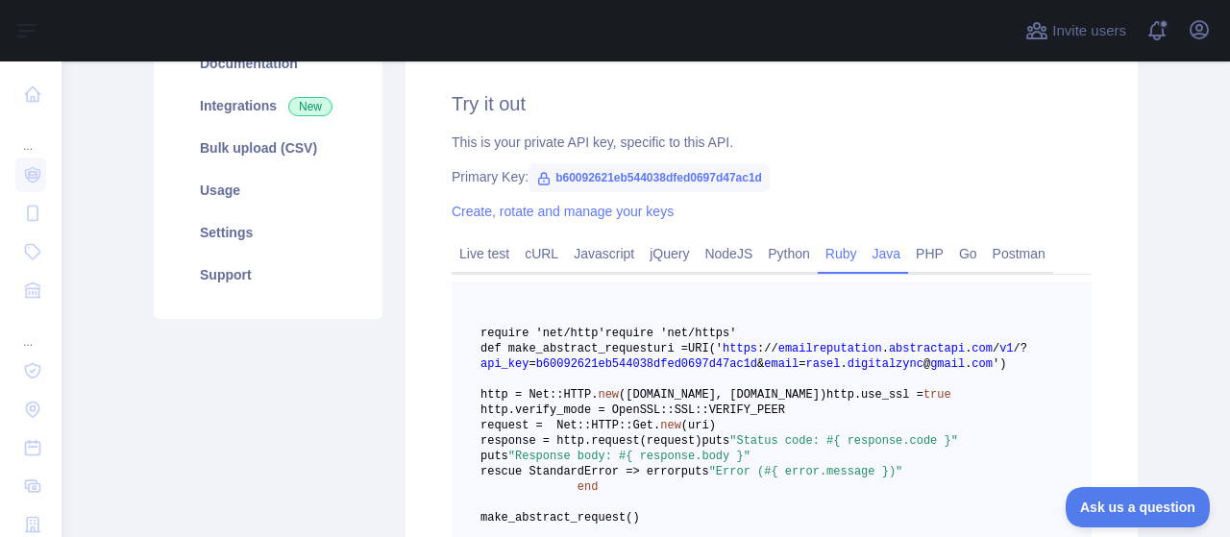
click at [872, 255] on link "Java" at bounding box center [887, 253] width 44 height 31
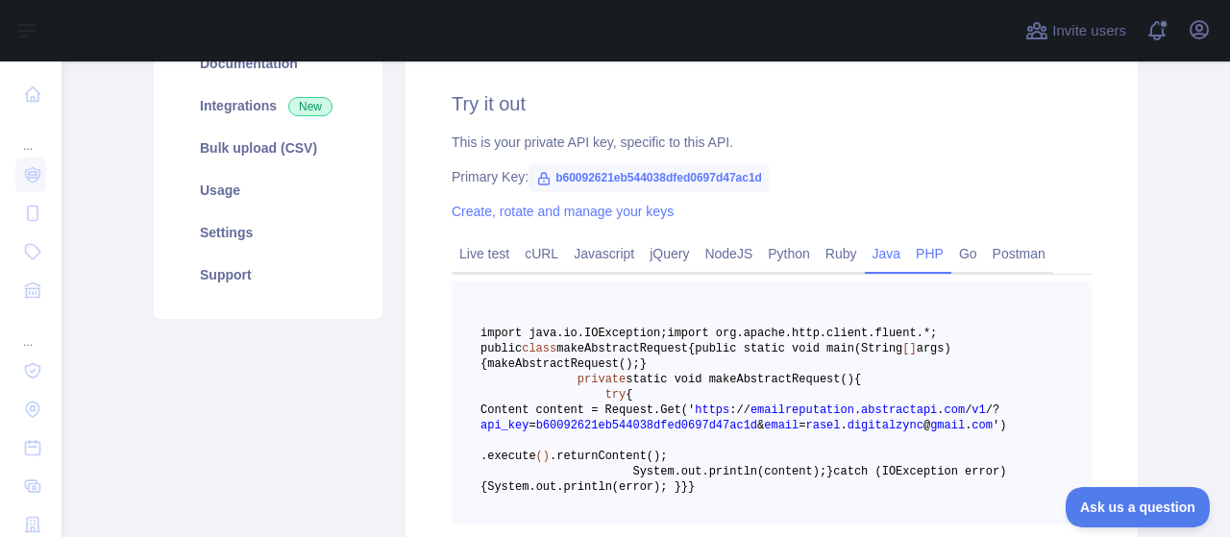
click at [924, 253] on link "PHP" at bounding box center [929, 253] width 43 height 31
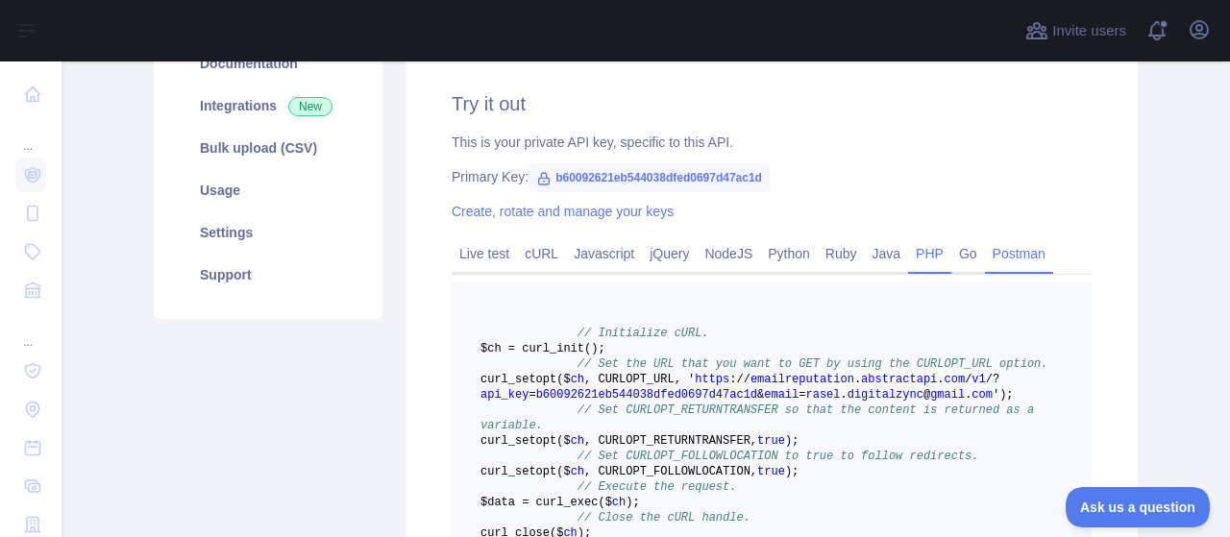
click at [1006, 255] on link "Postman" at bounding box center [1019, 253] width 68 height 31
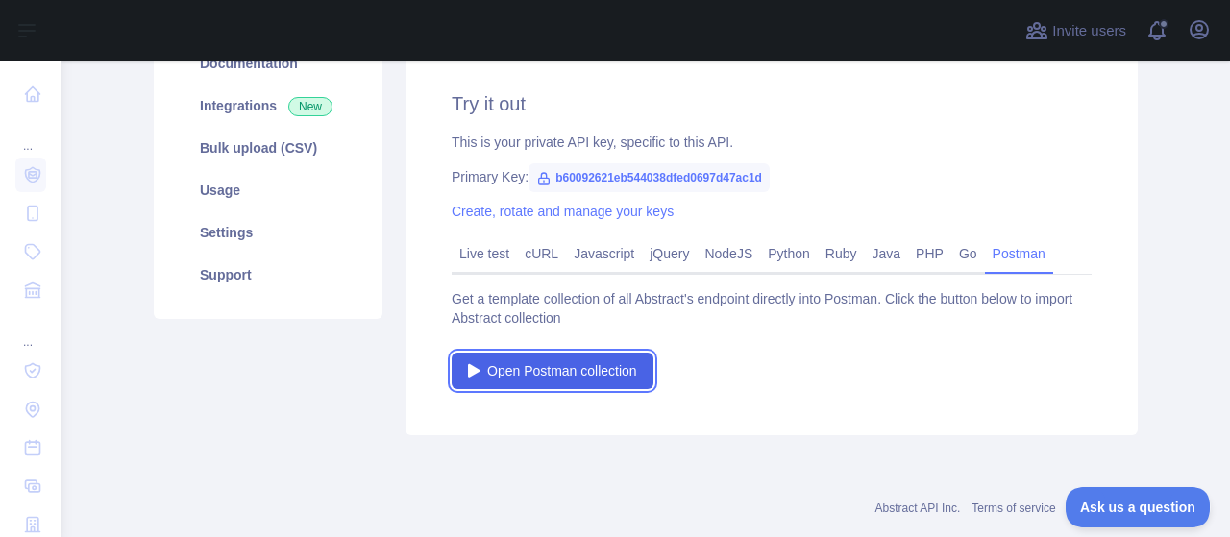
click at [498, 372] on span "Open Postman collection" at bounding box center [562, 370] width 150 height 19
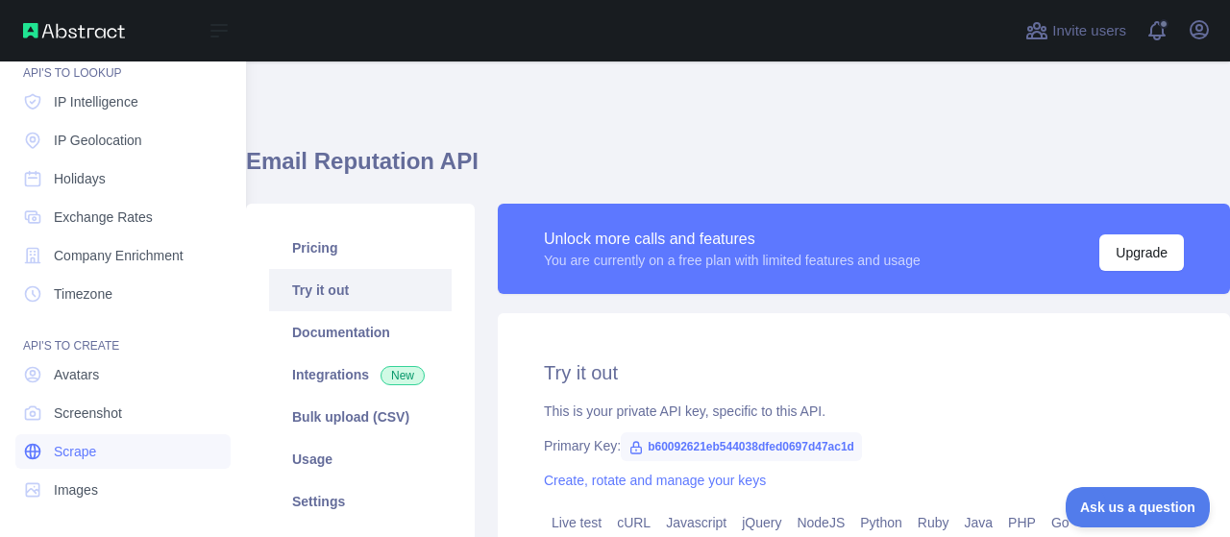
click at [111, 462] on link "Scrape" at bounding box center [122, 451] width 215 height 35
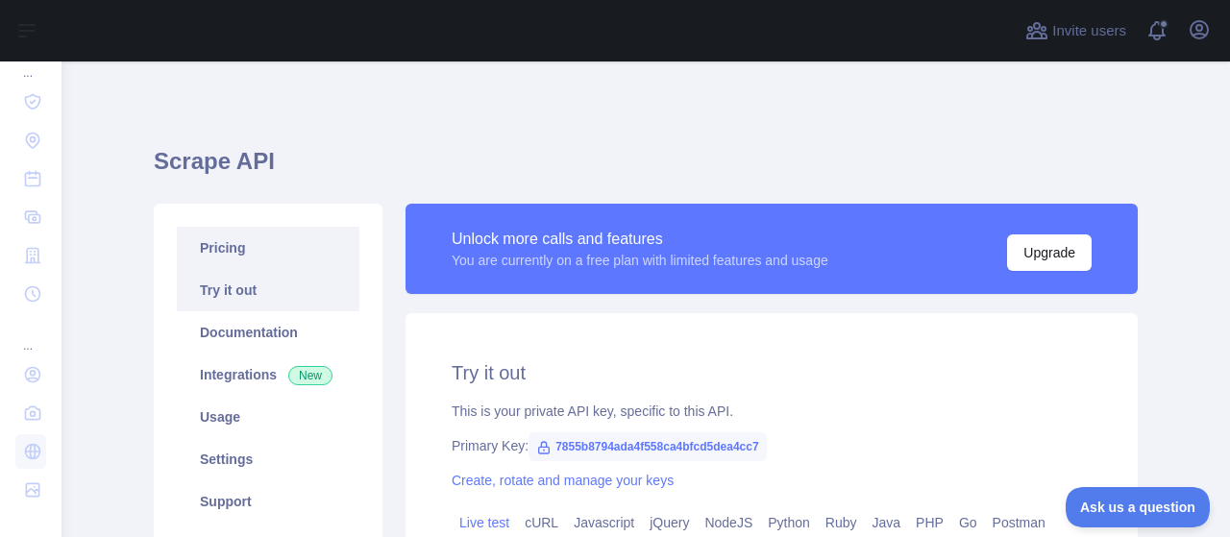
click at [240, 253] on link "Pricing" at bounding box center [268, 248] width 183 height 42
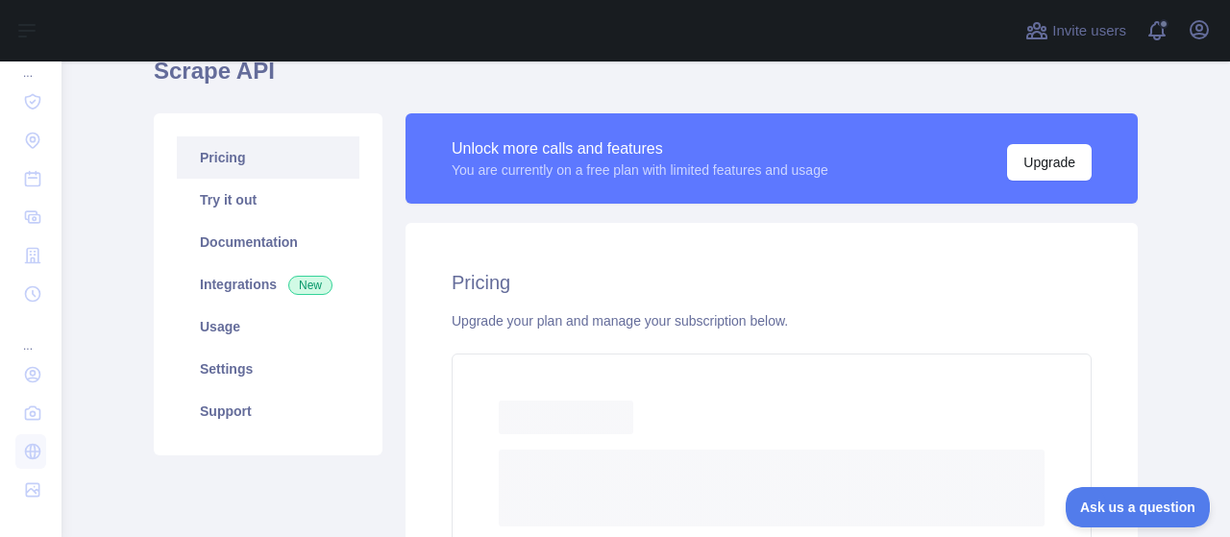
scroll to position [192, 0]
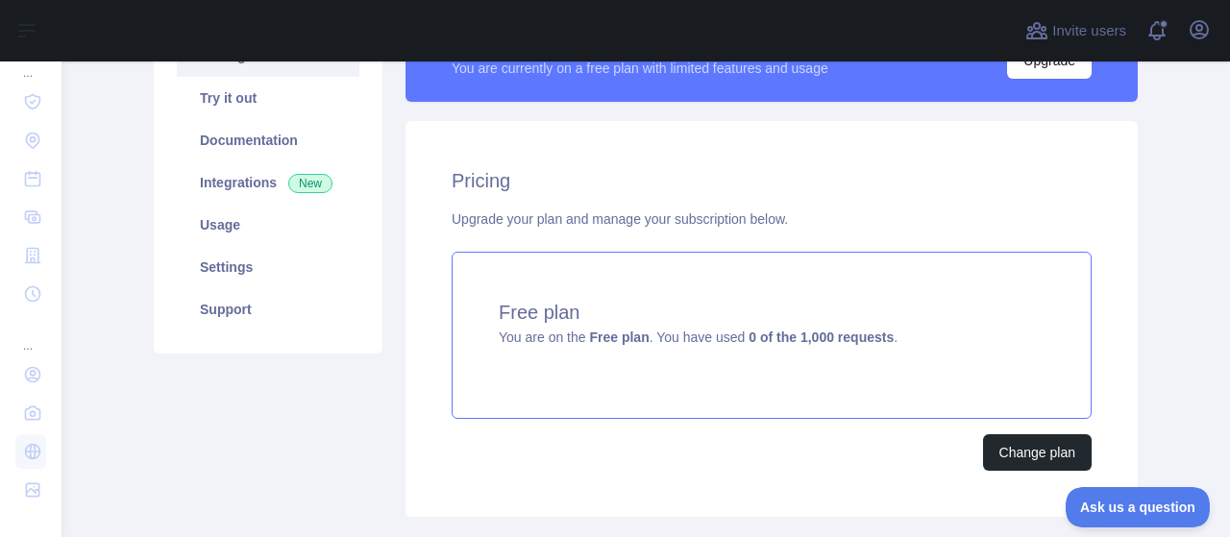
click at [736, 303] on h4 "Free plan" at bounding box center [772, 312] width 546 height 27
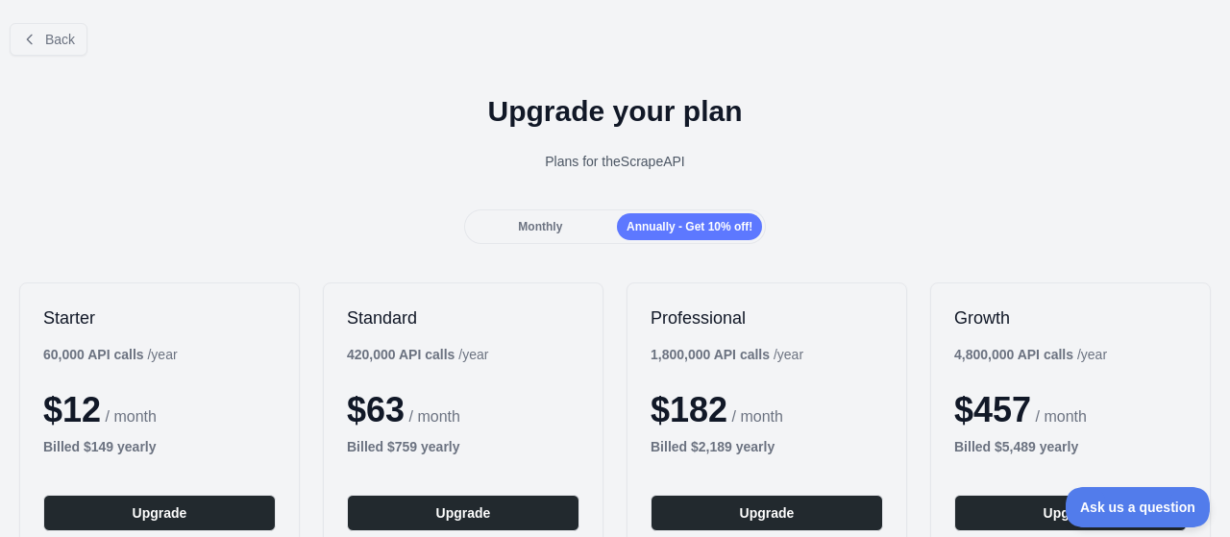
click at [540, 222] on span "Monthly" at bounding box center [540, 226] width 44 height 13
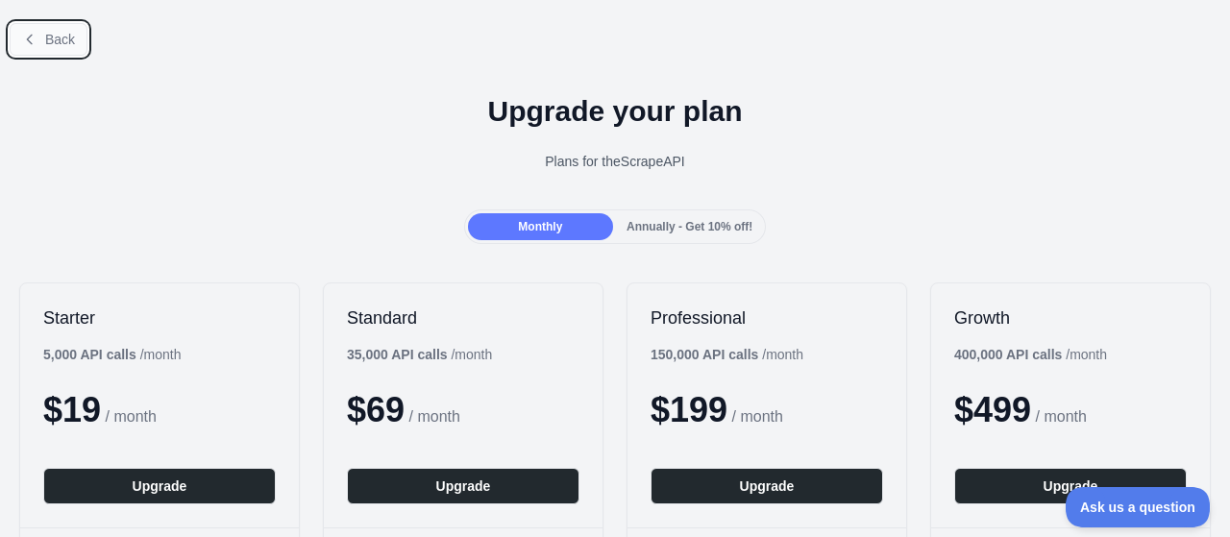
click at [45, 51] on button "Back" at bounding box center [49, 39] width 78 height 33
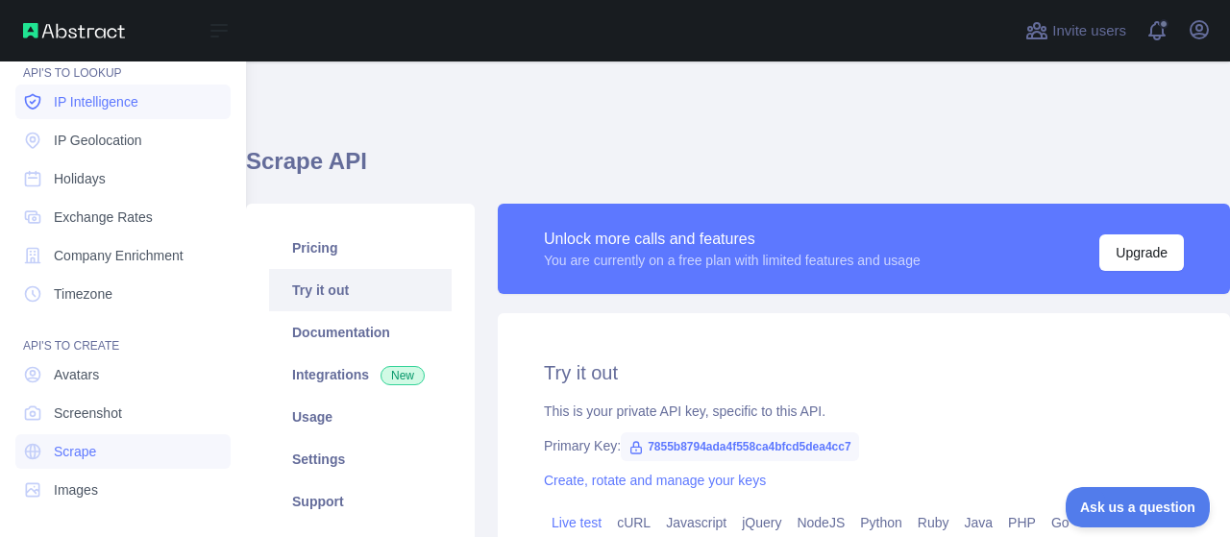
click at [104, 104] on span "IP Intelligence" at bounding box center [96, 101] width 85 height 19
click at [123, 410] on link "Screenshot" at bounding box center [122, 413] width 215 height 35
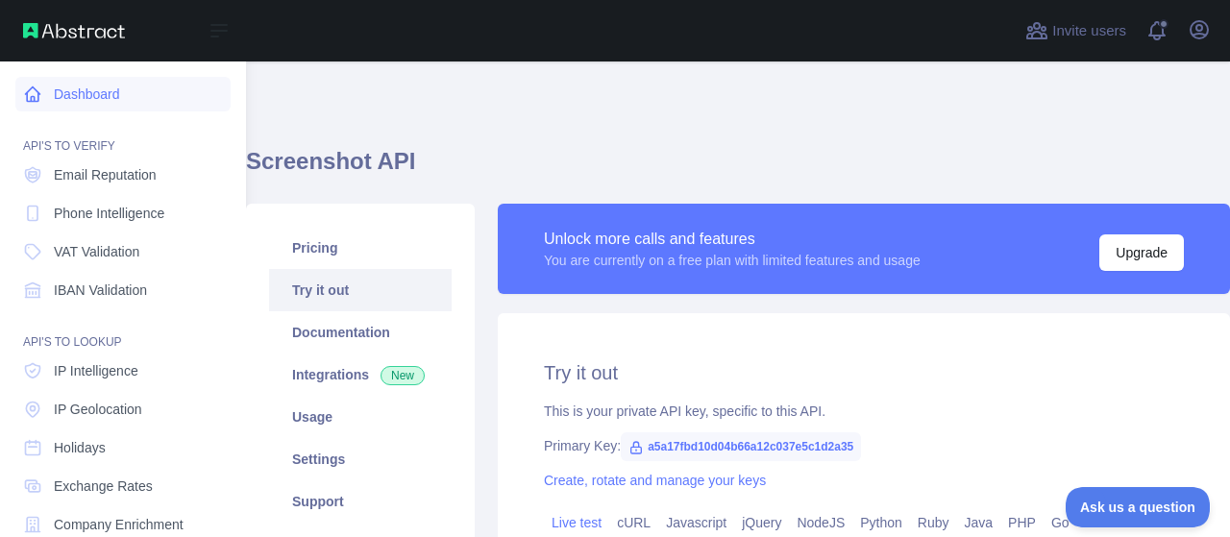
click at [94, 99] on link "Dashboard" at bounding box center [122, 94] width 215 height 35
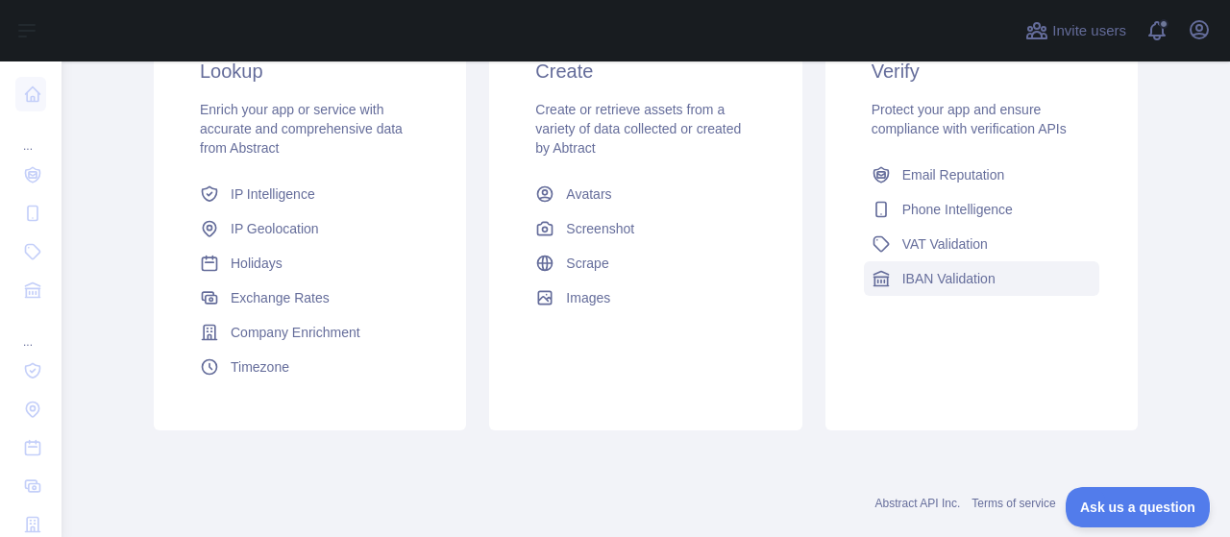
scroll to position [288, 0]
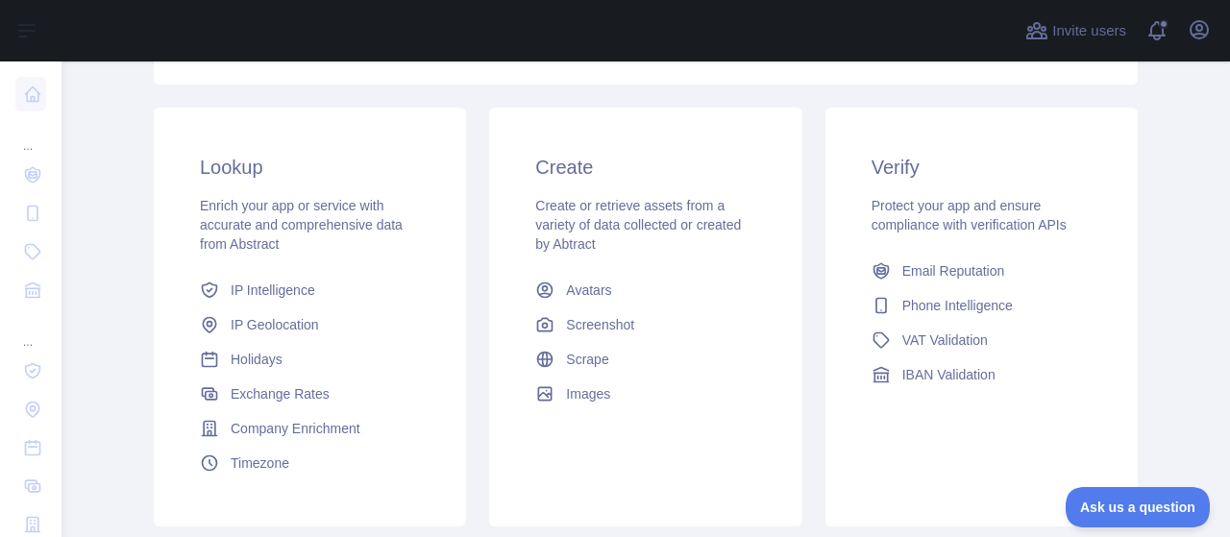
click at [986, 191] on div "Verify Protect your app and ensure compliance with verification APIs Email Repu…" at bounding box center [981, 273] width 312 height 330
click at [959, 266] on span "Email Reputation" at bounding box center [953, 270] width 103 height 19
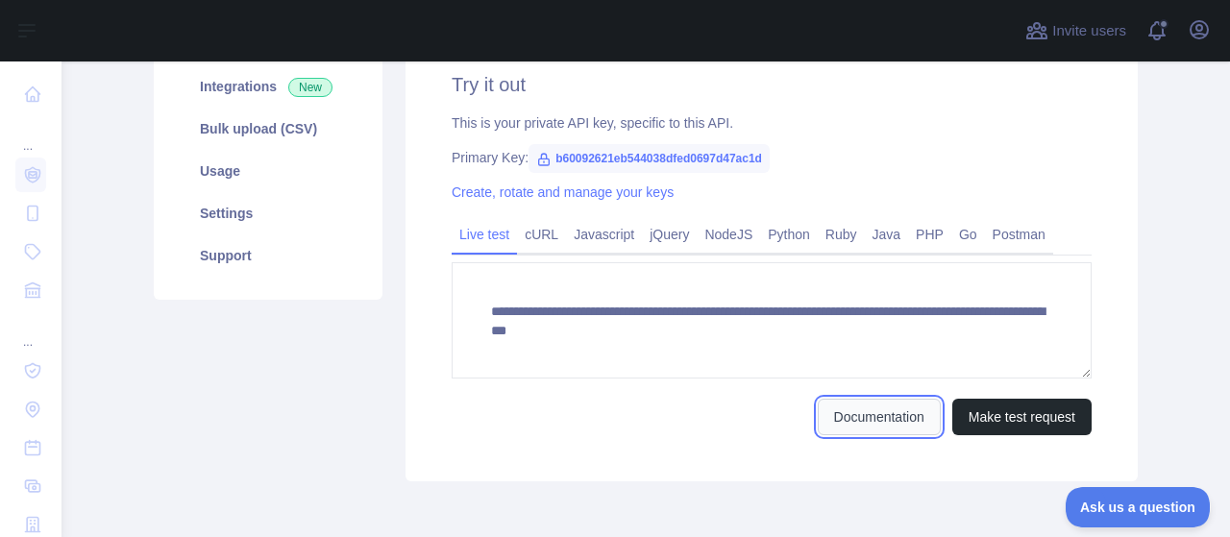
click at [851, 422] on link "Documentation" at bounding box center [879, 417] width 123 height 37
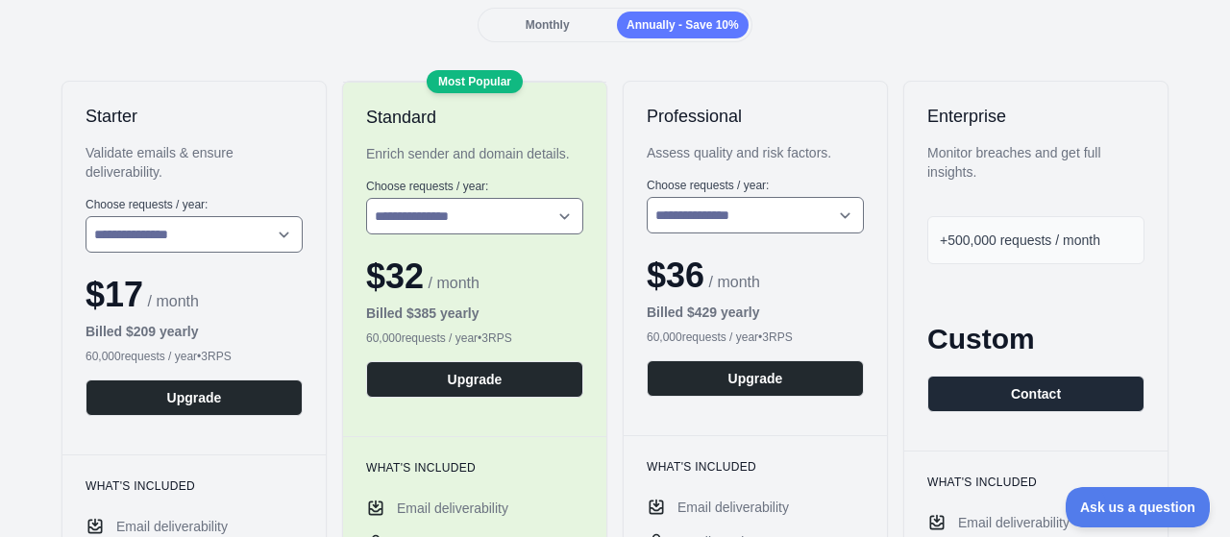
scroll to position [288, 0]
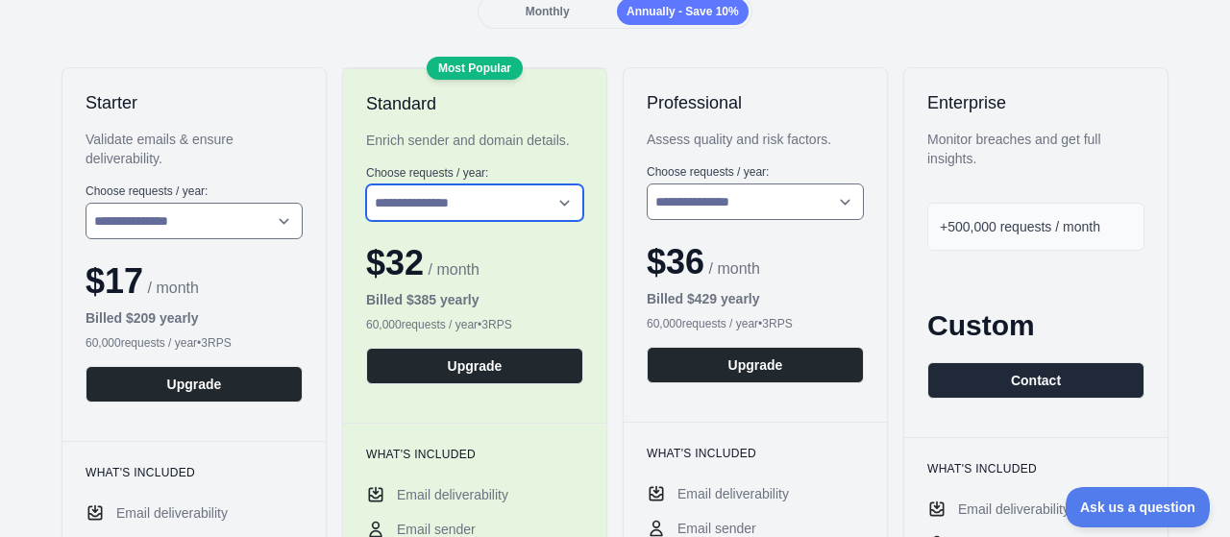
click at [494, 197] on select "**********" at bounding box center [474, 202] width 217 height 37
click at [510, 146] on div "Enrich sender and domain details." at bounding box center [474, 140] width 217 height 19
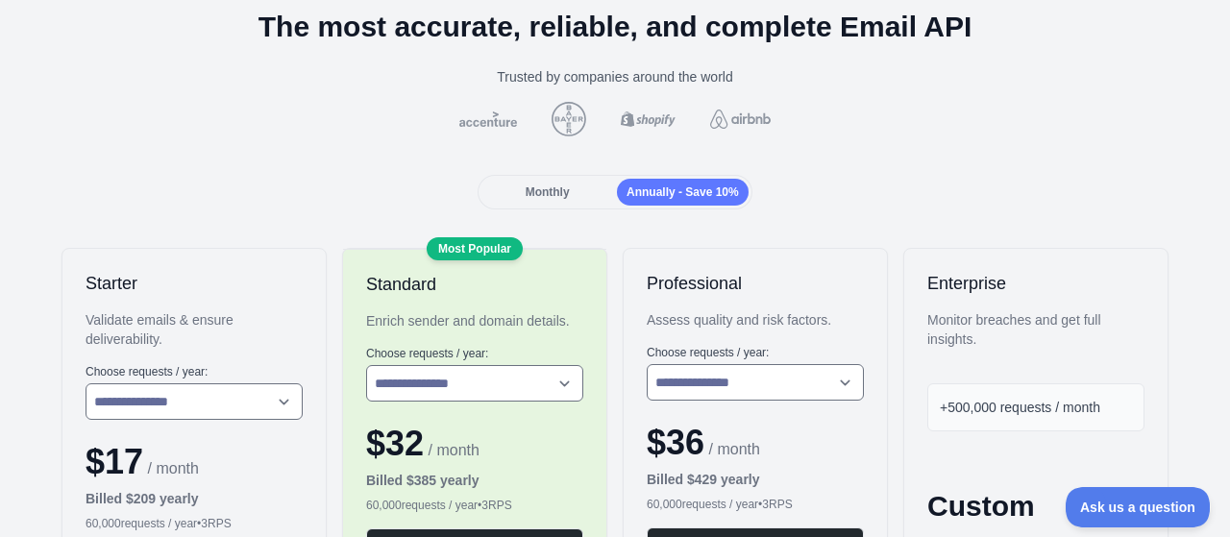
scroll to position [96, 0]
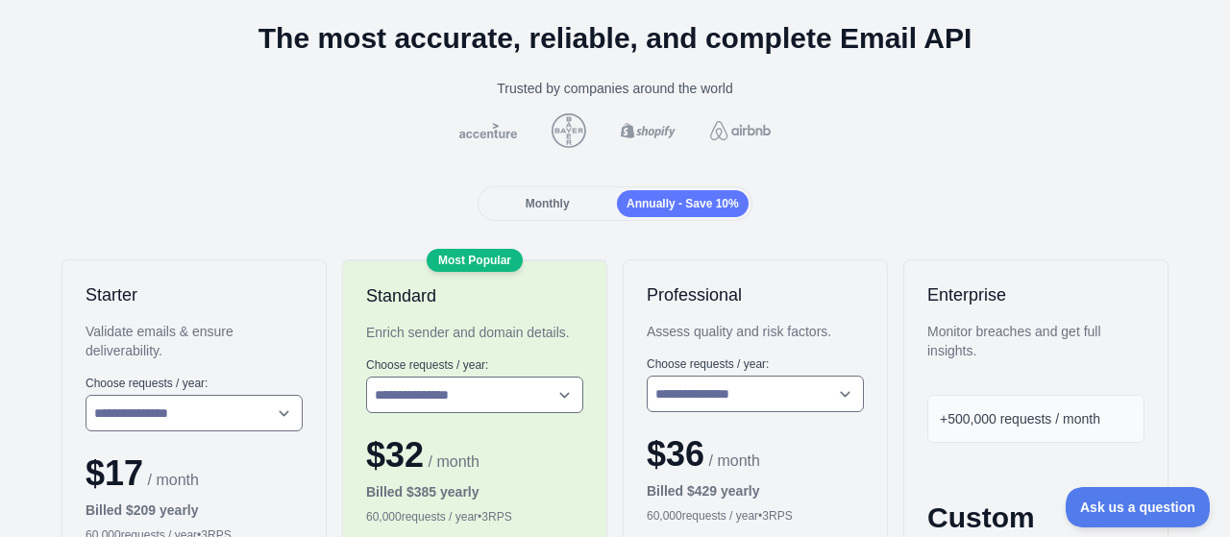
click at [567, 195] on div "Monthly" at bounding box center [547, 203] width 132 height 27
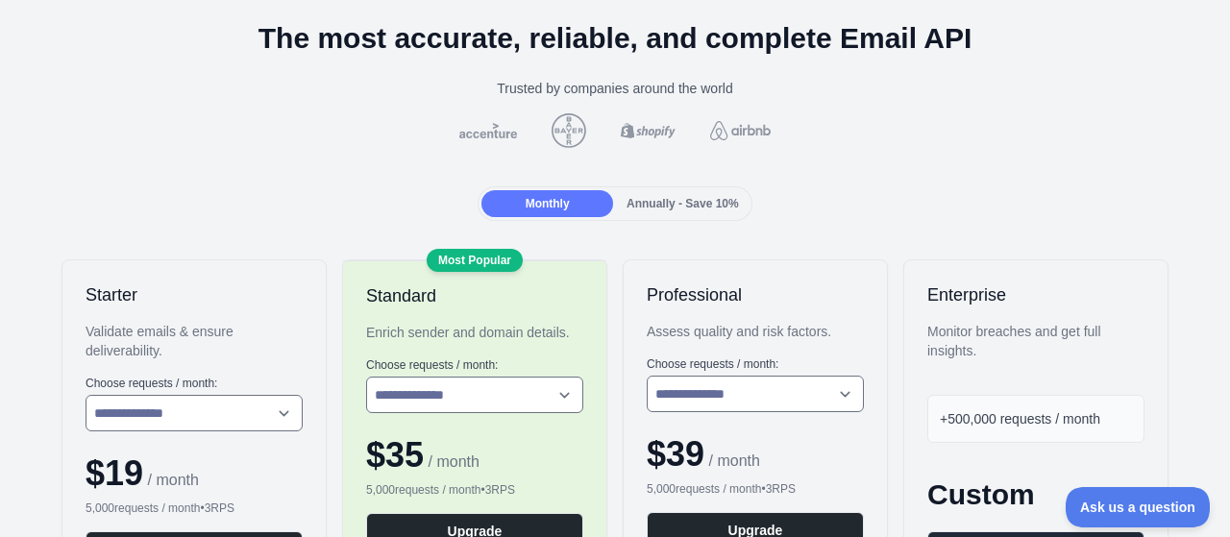
click at [686, 203] on span "Annually - Save 10%" at bounding box center [682, 203] width 112 height 13
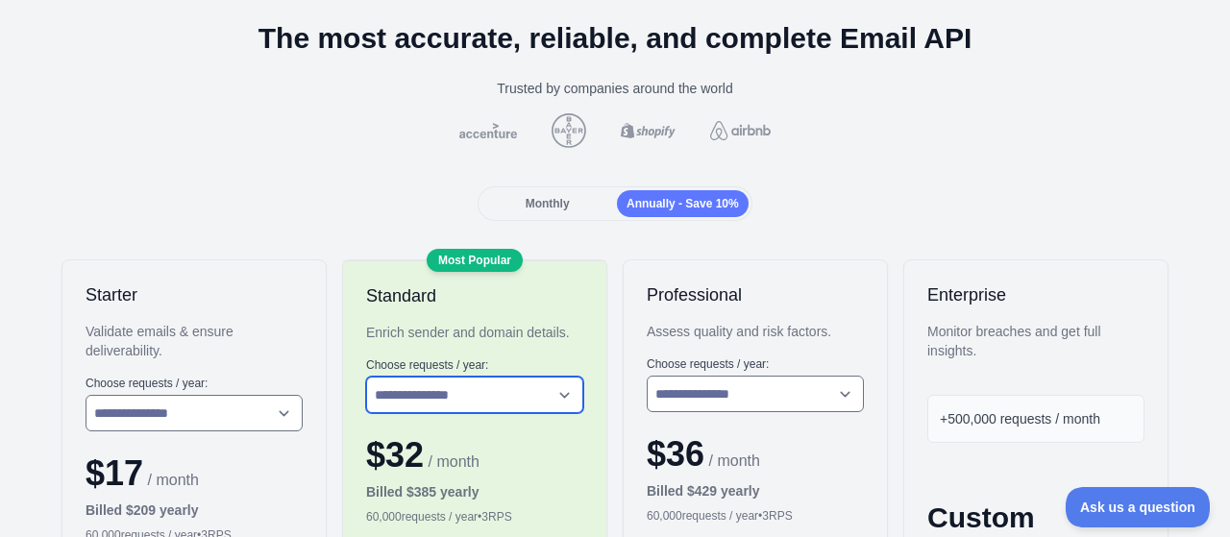
click at [503, 392] on select "**********" at bounding box center [474, 395] width 217 height 37
click at [366, 377] on select "**********" at bounding box center [474, 395] width 217 height 37
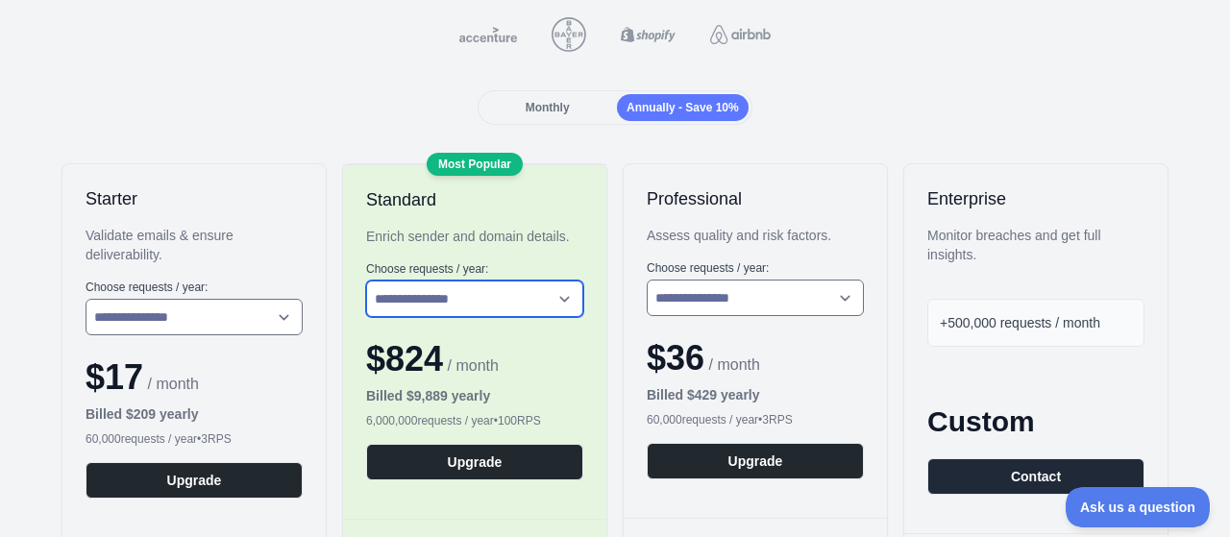
click at [464, 301] on select "**********" at bounding box center [474, 299] width 217 height 37
select select "*"
click at [366, 281] on select "**********" at bounding box center [474, 299] width 217 height 37
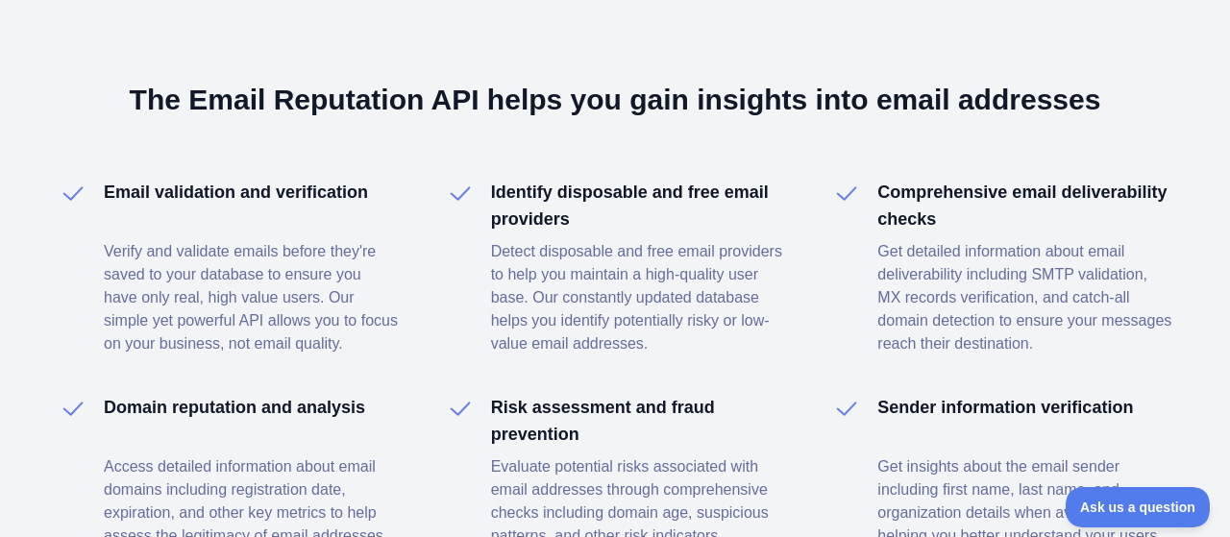
scroll to position [3051, 0]
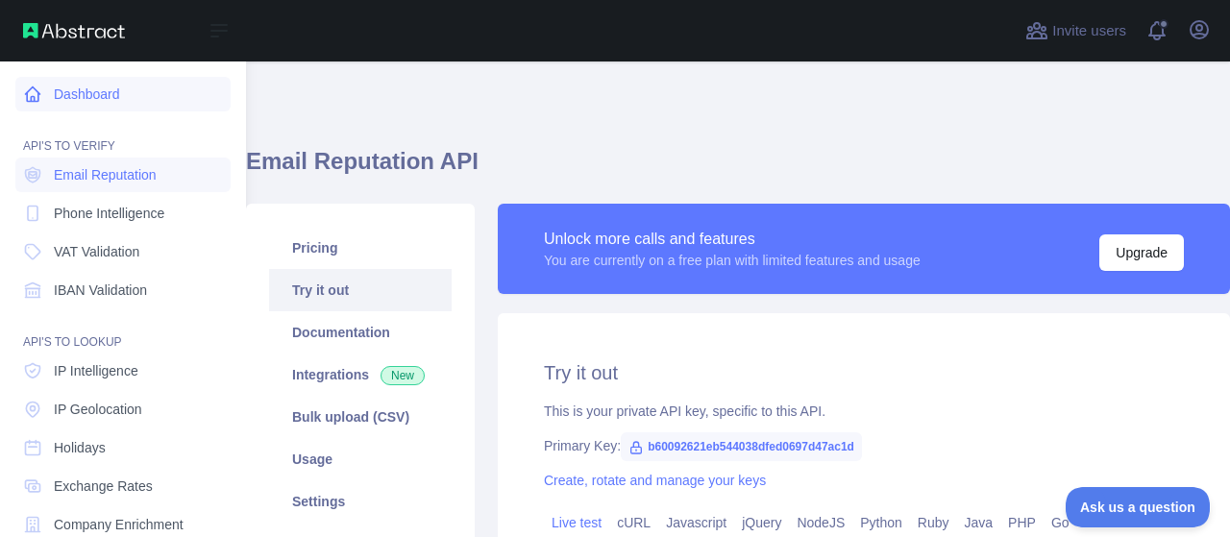
click at [93, 91] on link "Dashboard" at bounding box center [122, 94] width 215 height 35
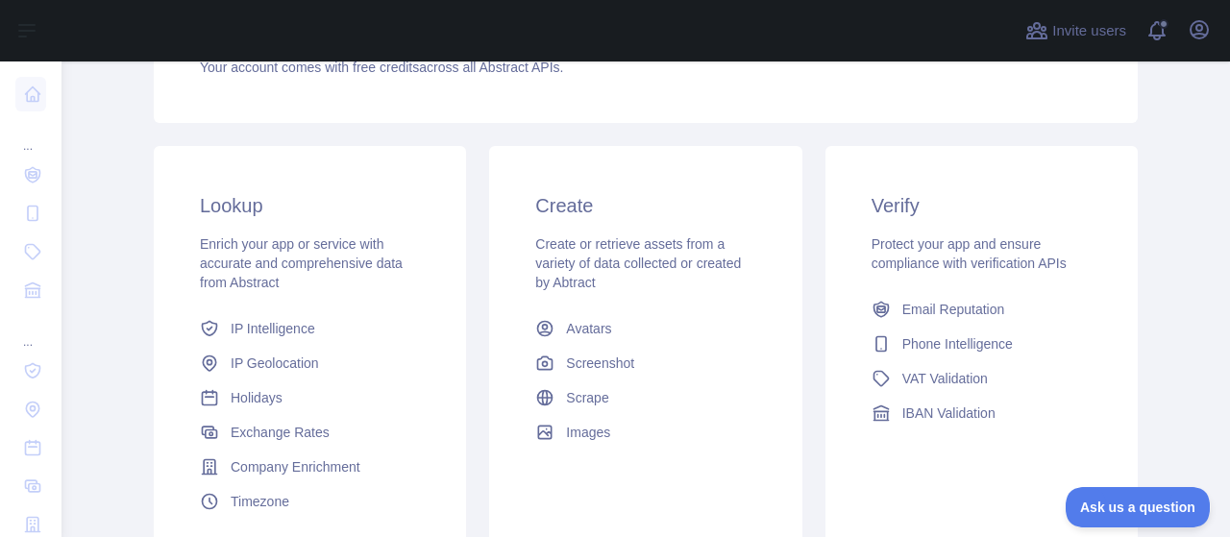
scroll to position [384, 0]
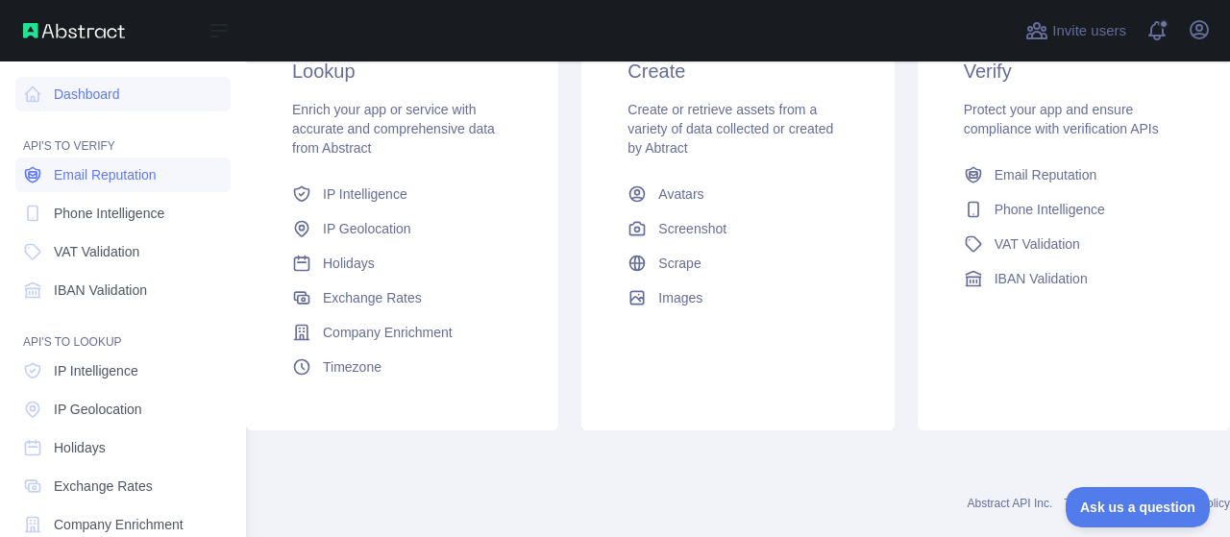
click at [133, 182] on span "Email Reputation" at bounding box center [105, 174] width 103 height 19
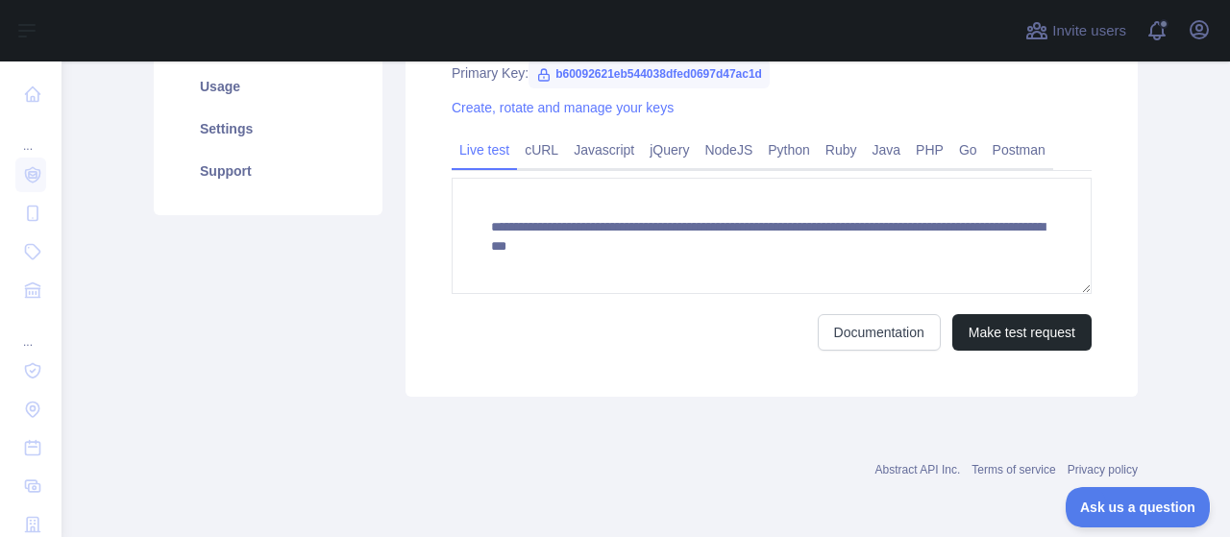
scroll to position [277, 0]
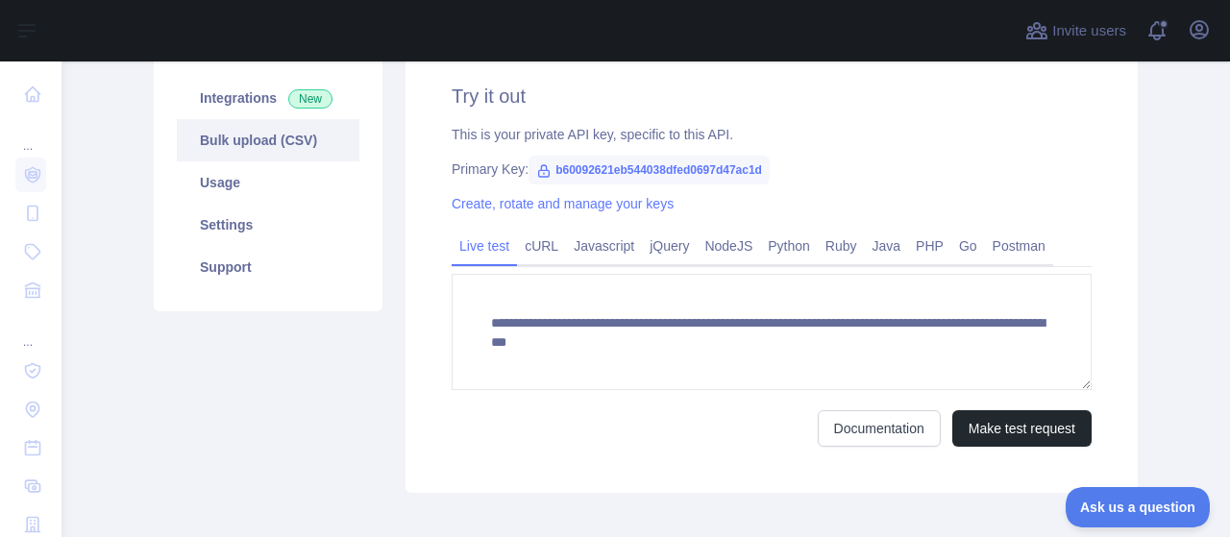
click at [238, 144] on link "Bulk upload (CSV)" at bounding box center [268, 140] width 183 height 42
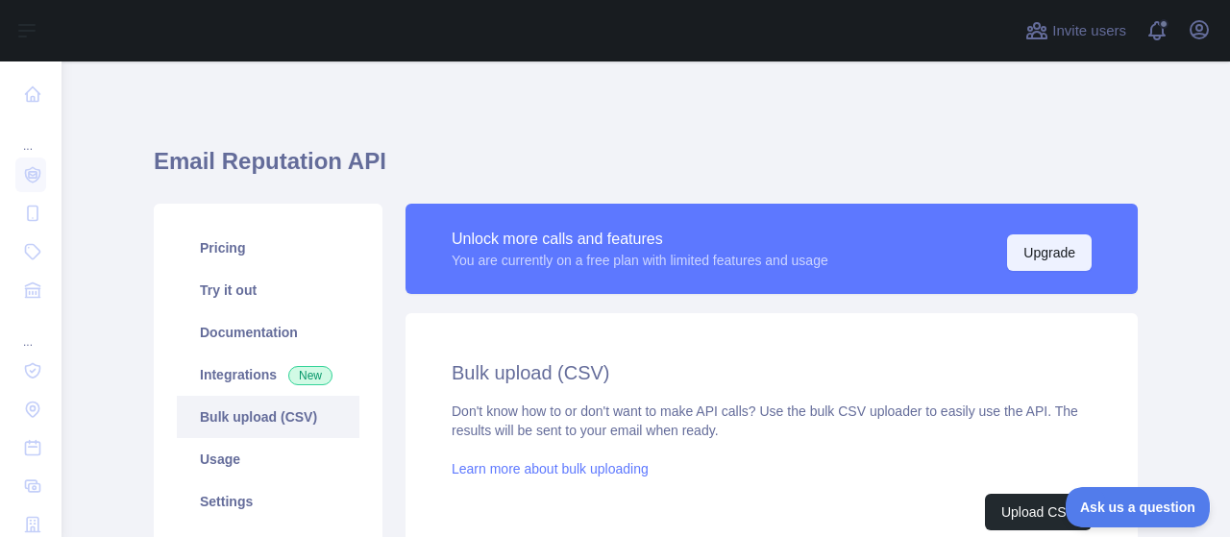
click at [1048, 248] on button "Upgrade" at bounding box center [1049, 252] width 85 height 37
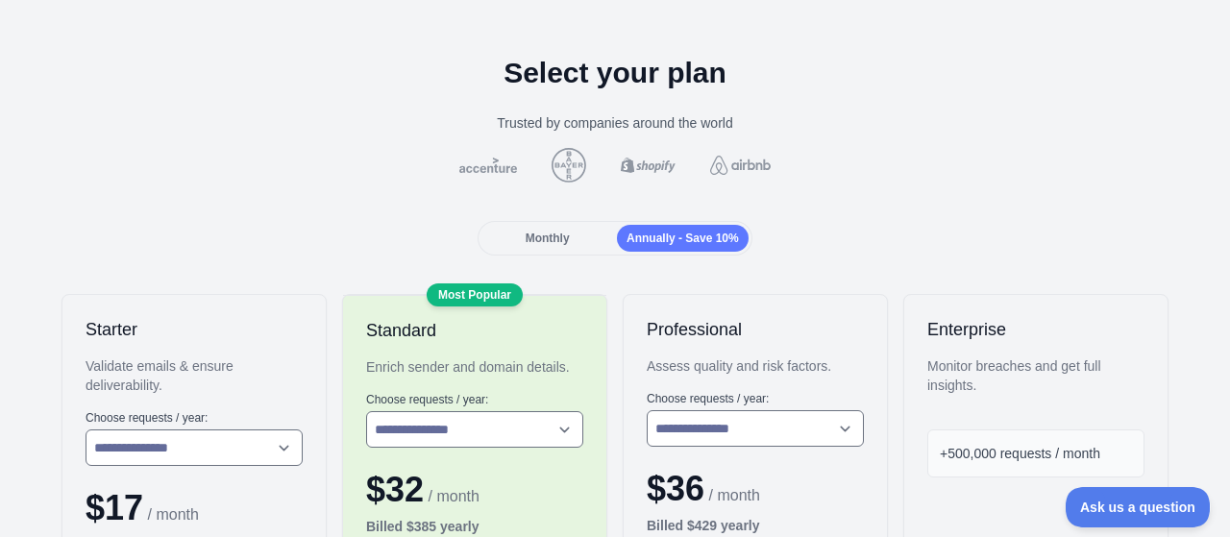
scroll to position [96, 0]
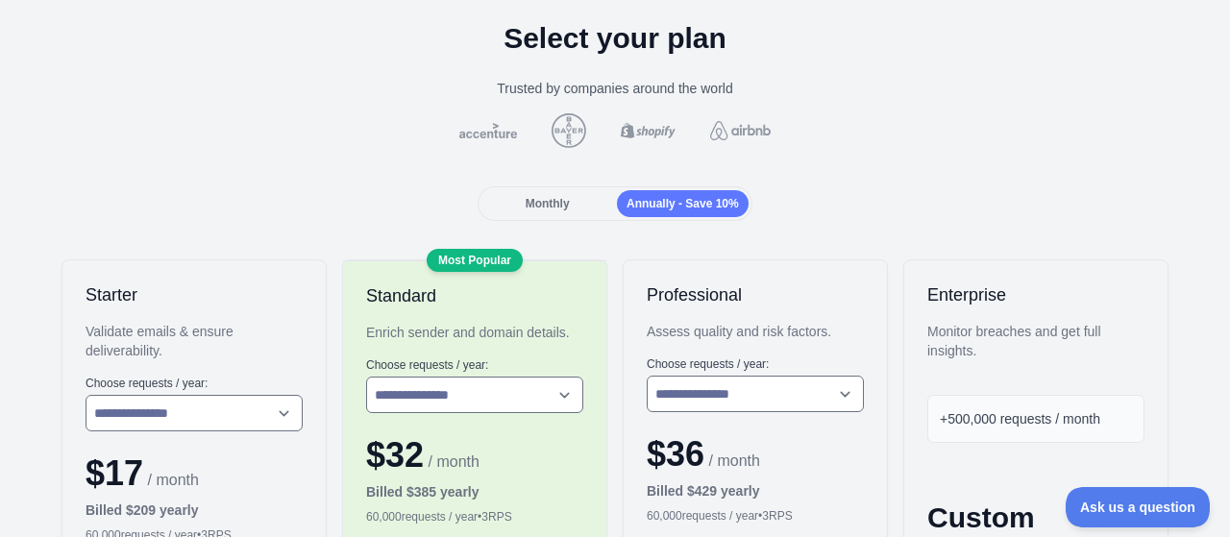
click at [555, 186] on div "Monthly Annually - Save 10%" at bounding box center [614, 203] width 274 height 35
click at [532, 199] on span "Monthly" at bounding box center [548, 203] width 44 height 13
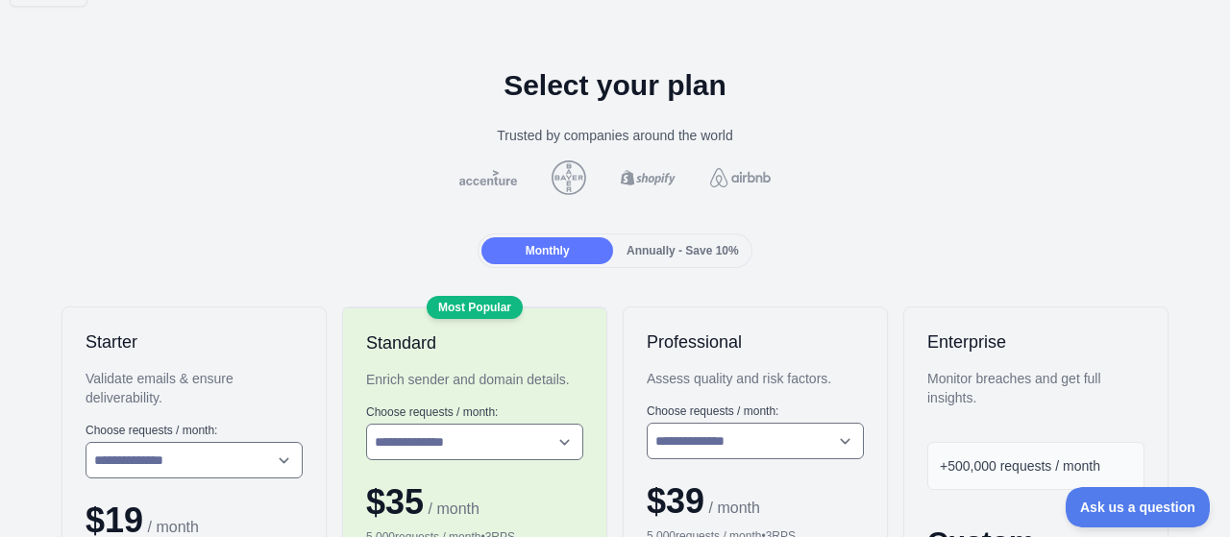
scroll to position [0, 0]
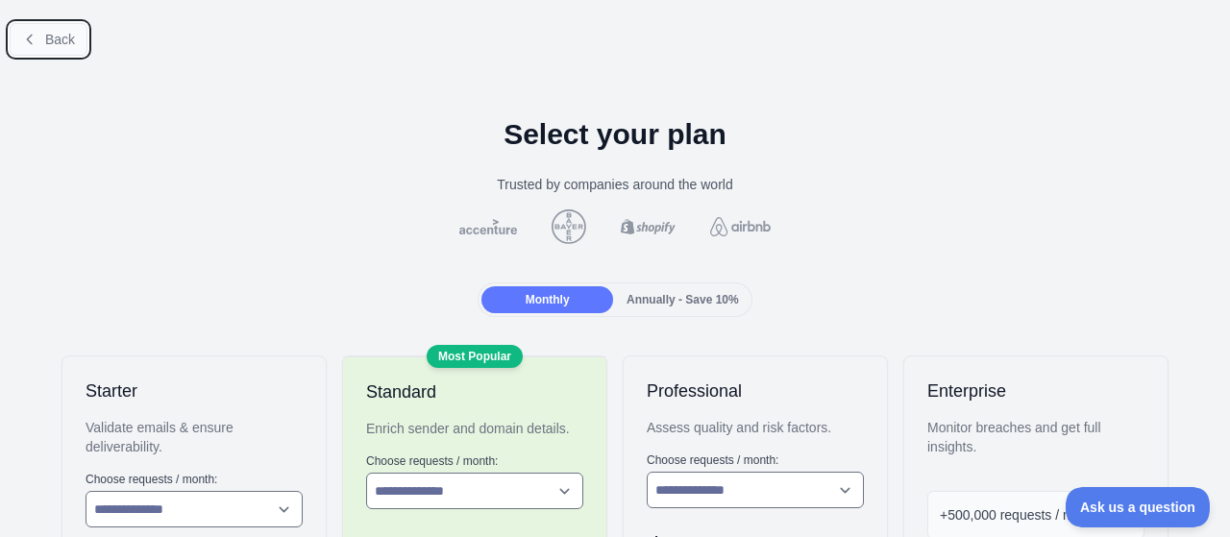
click at [46, 38] on span "Back" at bounding box center [60, 39] width 30 height 15
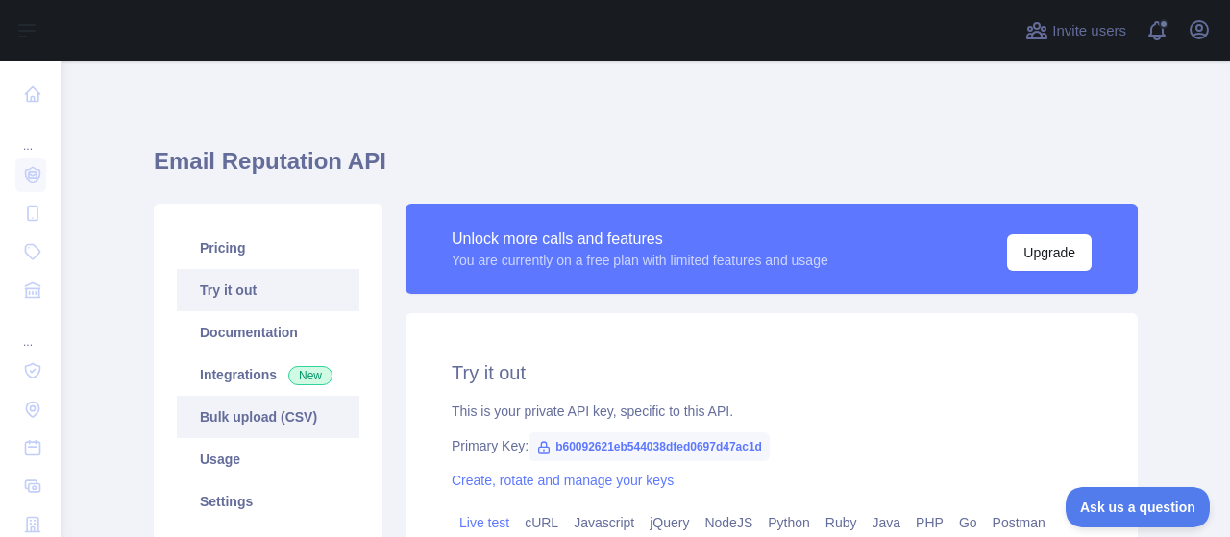
click at [257, 407] on link "Bulk upload (CSV)" at bounding box center [268, 417] width 183 height 42
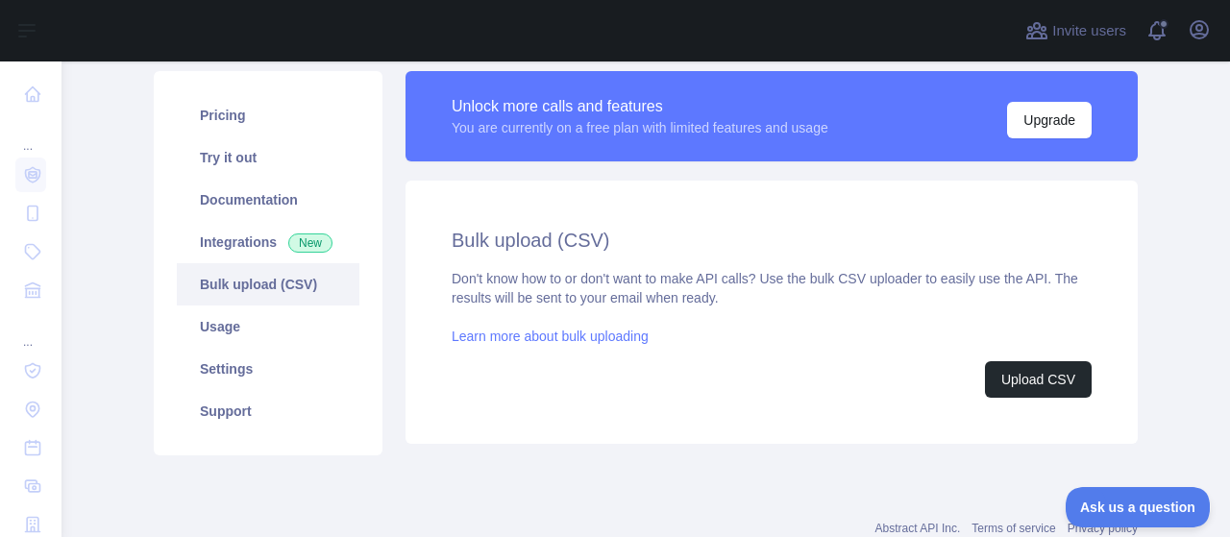
scroll to position [192, 0]
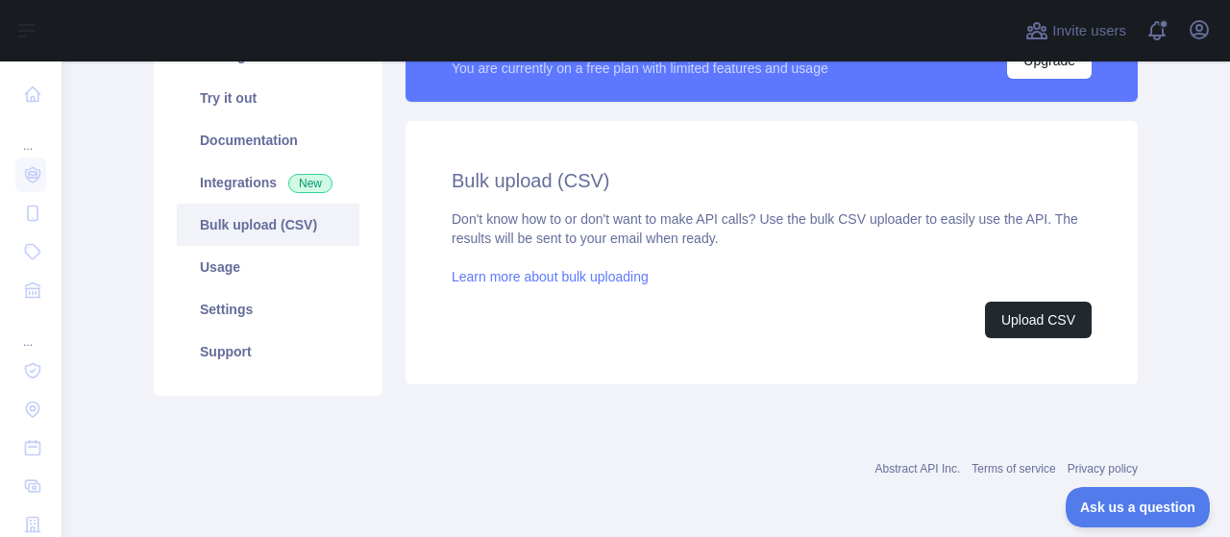
click at [592, 277] on link "Learn more about bulk uploading" at bounding box center [550, 276] width 197 height 15
